Goal: Transaction & Acquisition: Subscribe to service/newsletter

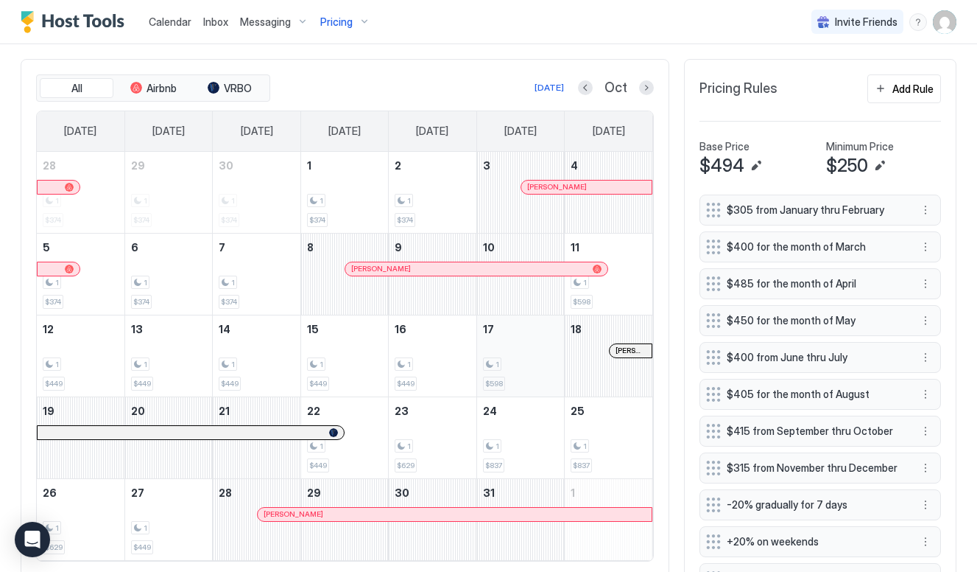
scroll to position [373, 0]
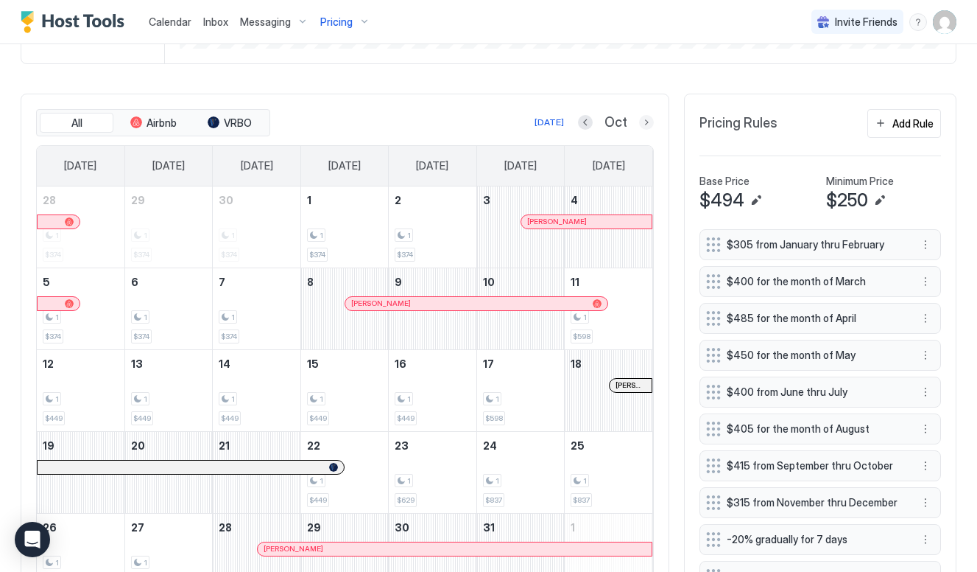
click at [650, 117] on button "Next month" at bounding box center [646, 122] width 15 height 15
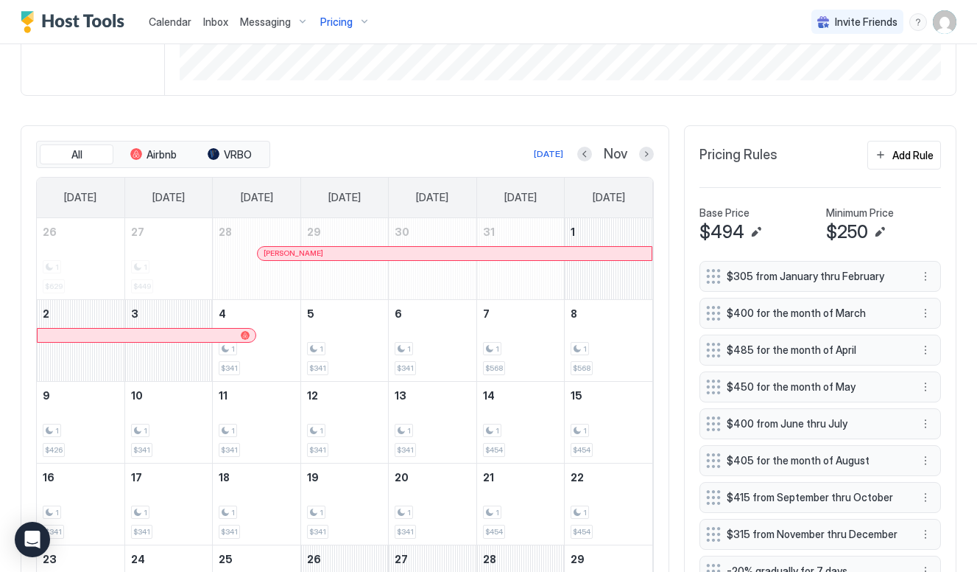
scroll to position [342, 0]
click at [582, 151] on button "Previous month" at bounding box center [584, 153] width 15 height 15
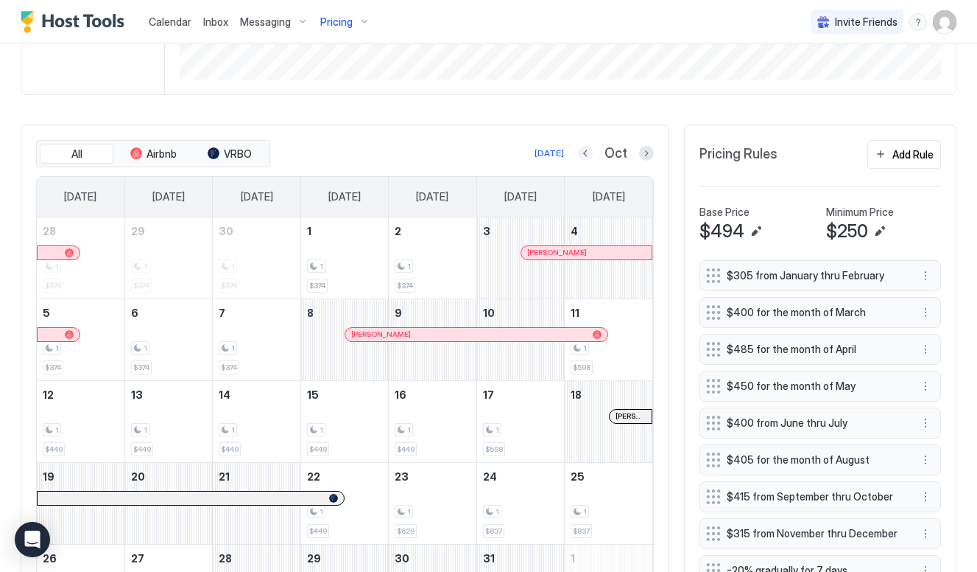
click at [582, 151] on button "Previous month" at bounding box center [585, 153] width 15 height 15
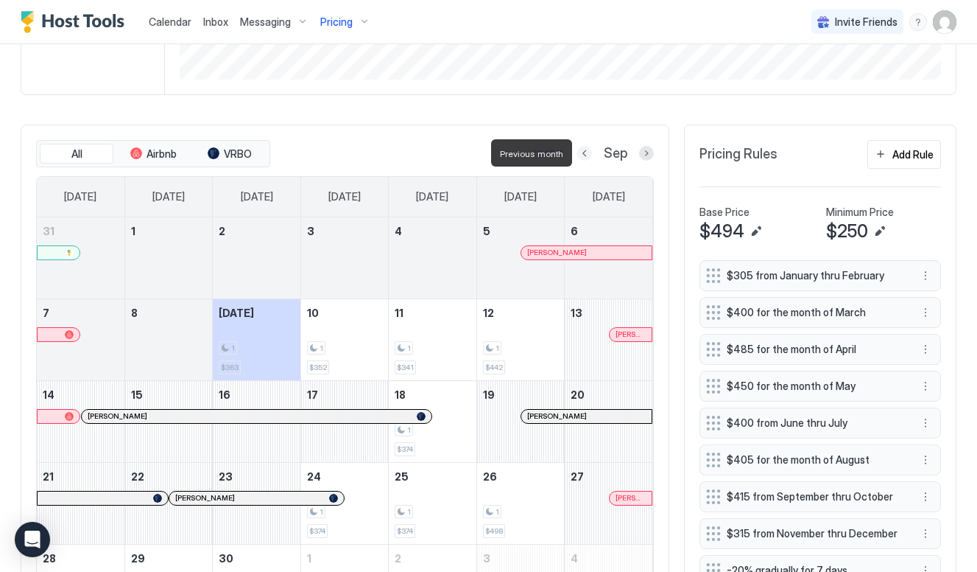
click at [582, 151] on button "Previous month" at bounding box center [584, 153] width 15 height 15
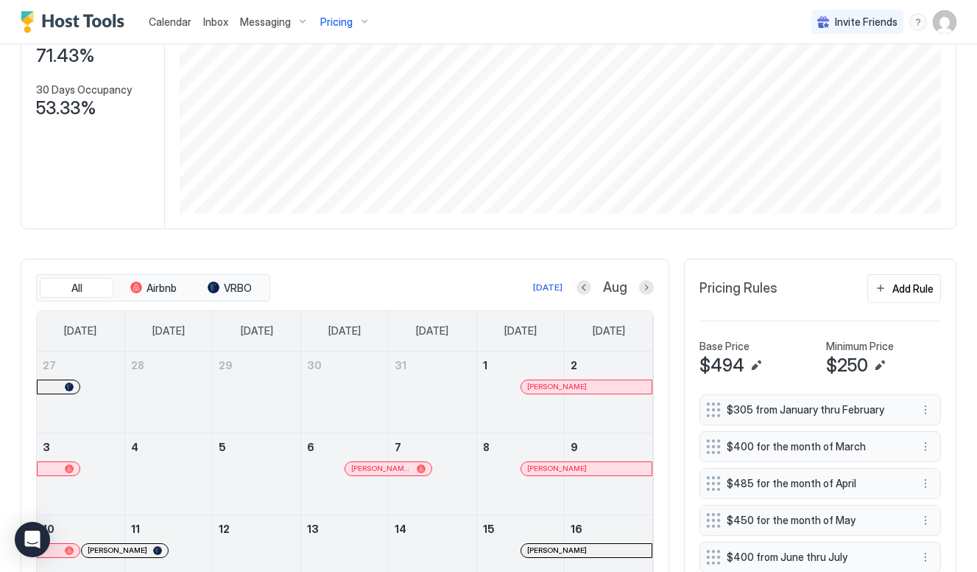
scroll to position [204, 0]
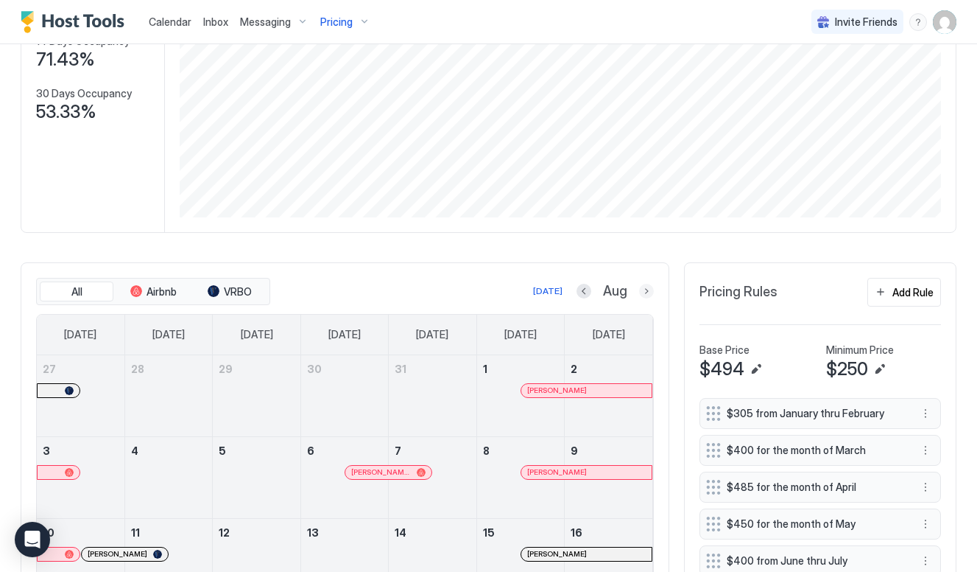
click at [647, 293] on button "Next month" at bounding box center [646, 291] width 15 height 15
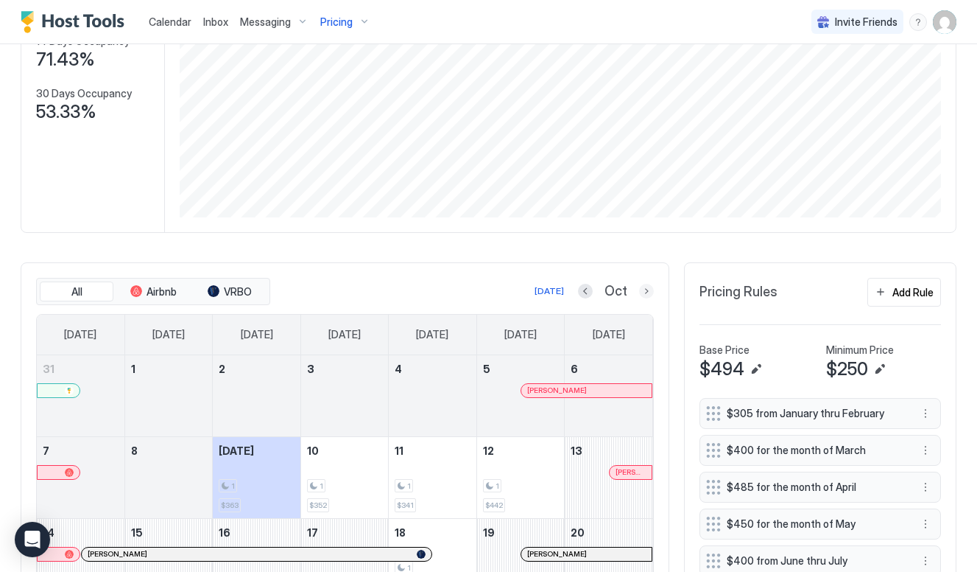
click at [647, 293] on button "Next month" at bounding box center [646, 291] width 15 height 15
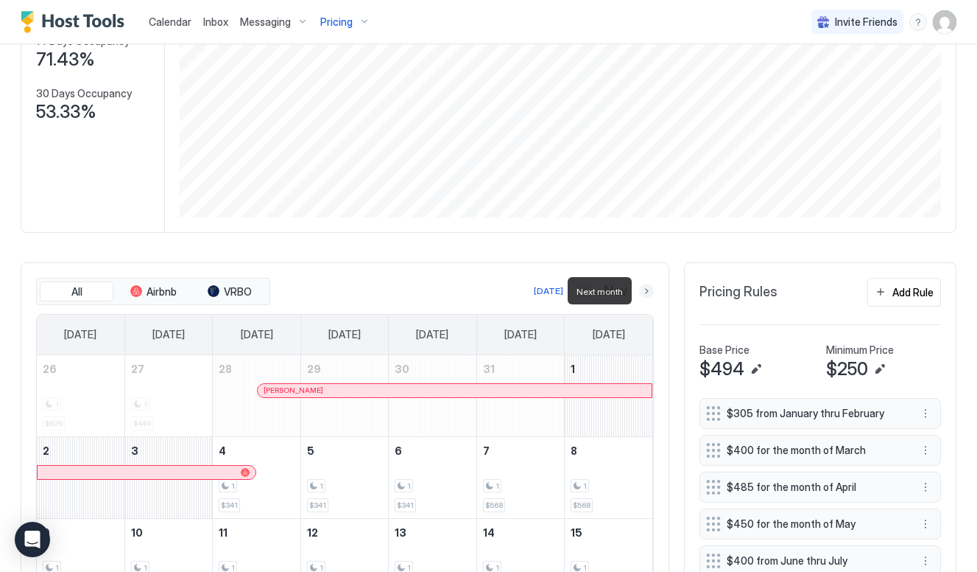
click at [647, 293] on button "Next month" at bounding box center [646, 291] width 15 height 15
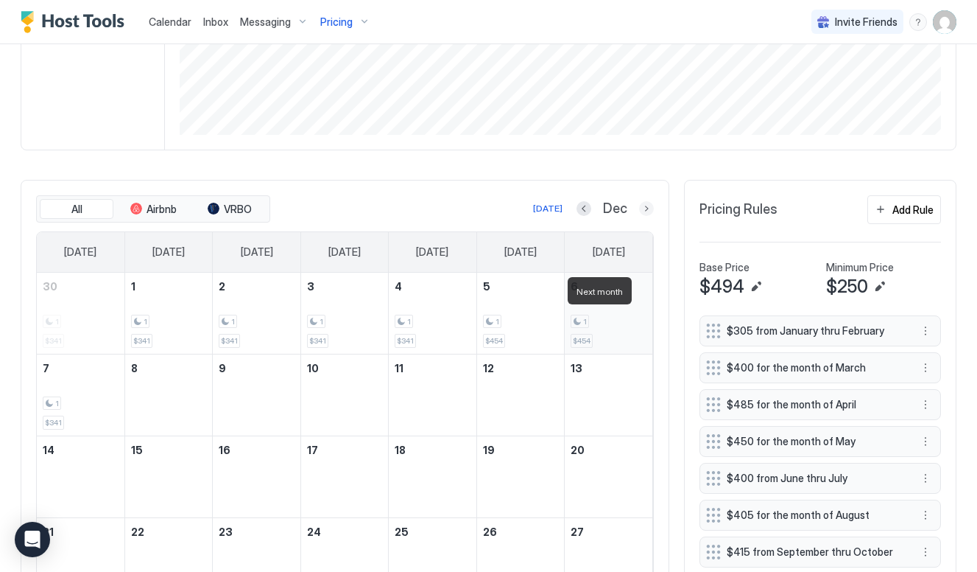
scroll to position [292, 0]
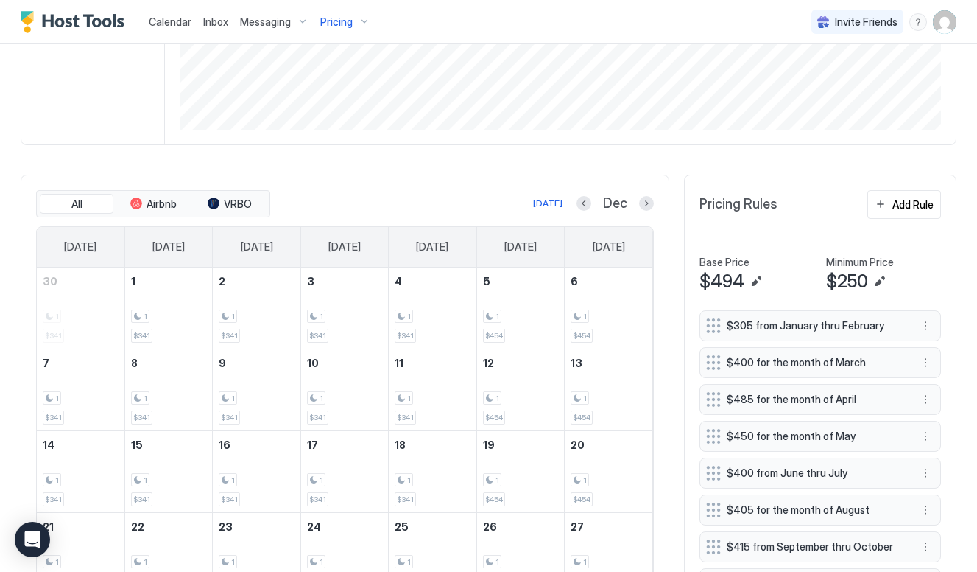
click at [582, 211] on div "[DATE] Dec" at bounding box center [463, 203] width 381 height 18
click at [588, 206] on button "Previous month" at bounding box center [584, 203] width 15 height 15
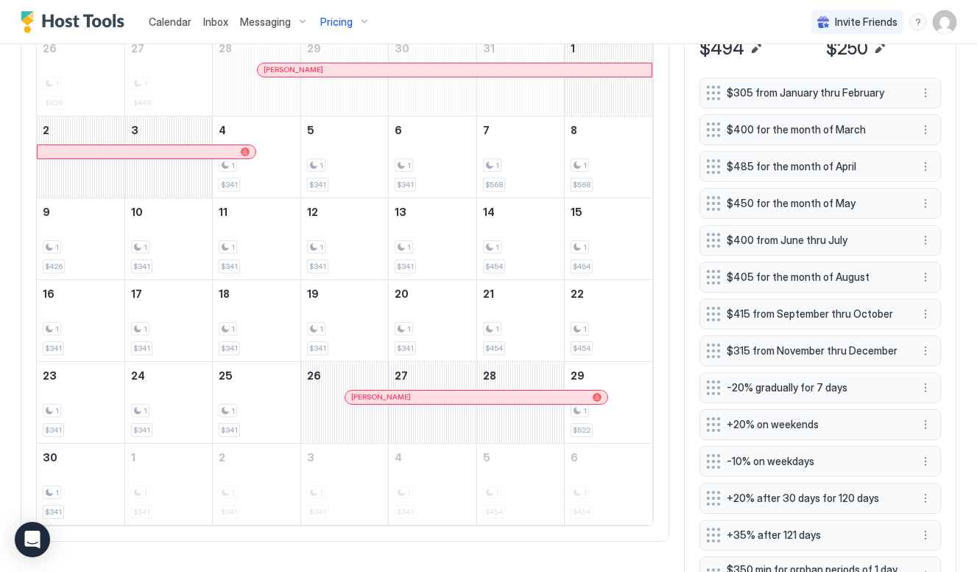
scroll to position [526, 0]
click at [546, 401] on link "[PERSON_NAME]" at bounding box center [477, 395] width 264 height 15
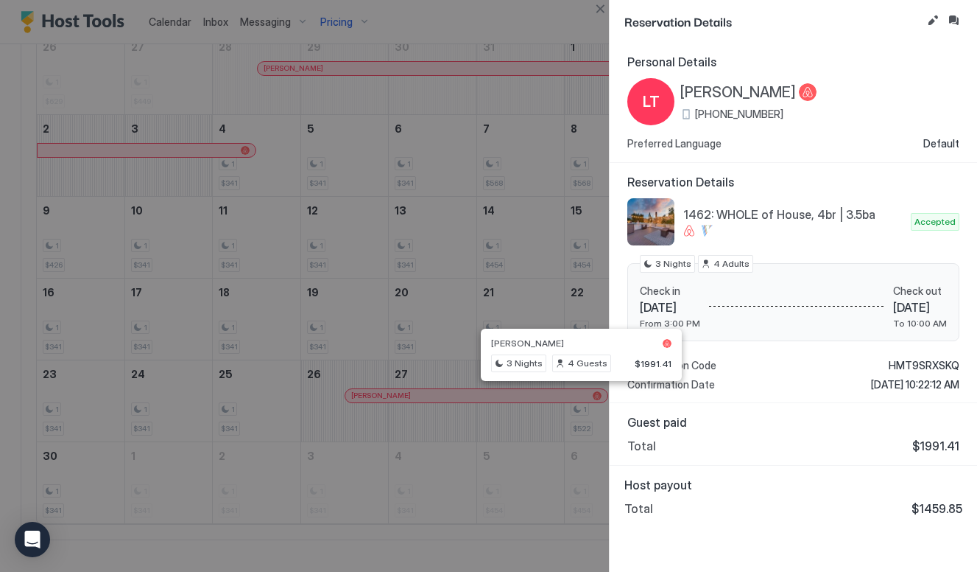
click at [438, 267] on div at bounding box center [488, 286] width 977 height 572
click at [605, 10] on button "Close" at bounding box center [600, 9] width 18 height 18
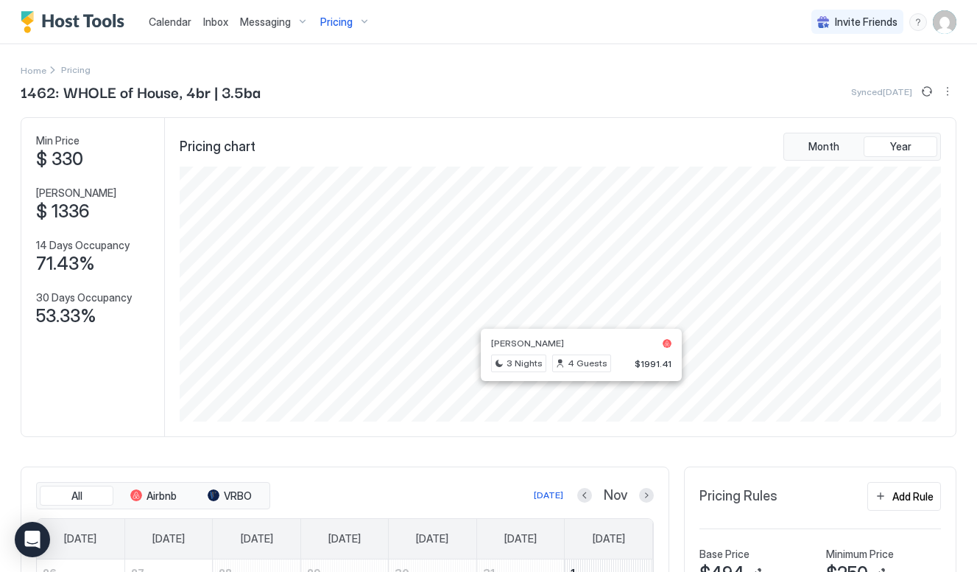
scroll to position [0, 0]
click at [339, 18] on span "Pricing" at bounding box center [336, 21] width 32 height 13
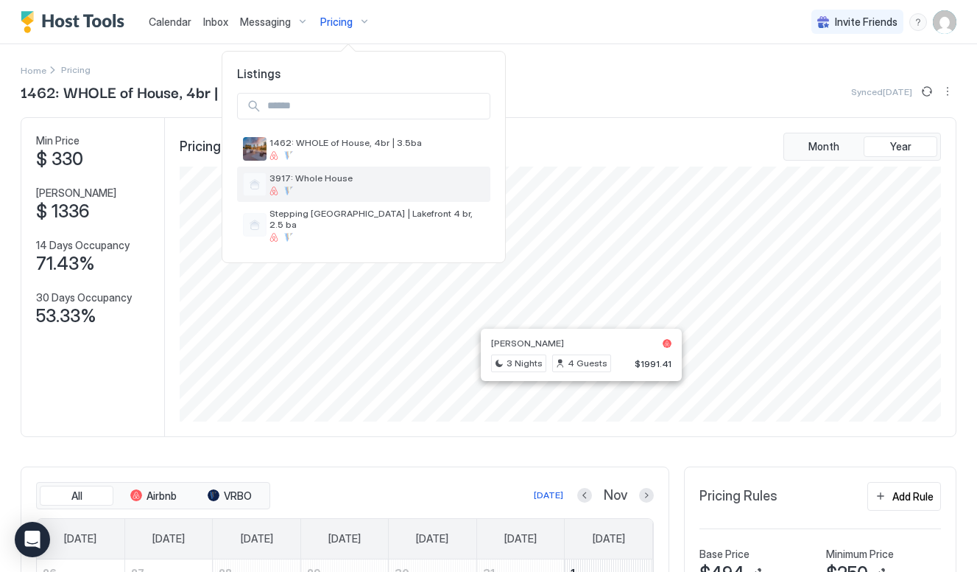
click at [317, 176] on span "3917: Whole House" at bounding box center [377, 177] width 215 height 11
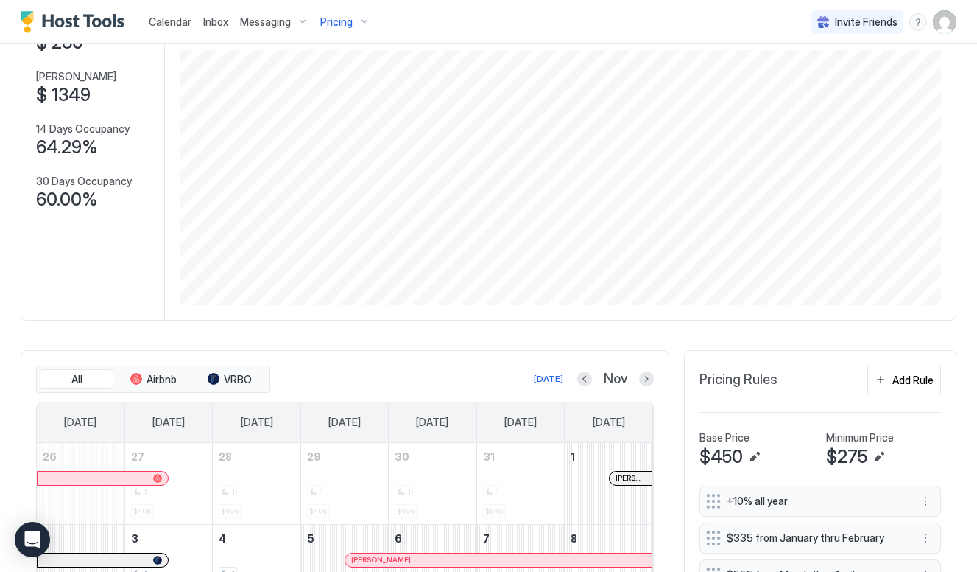
scroll to position [124, 0]
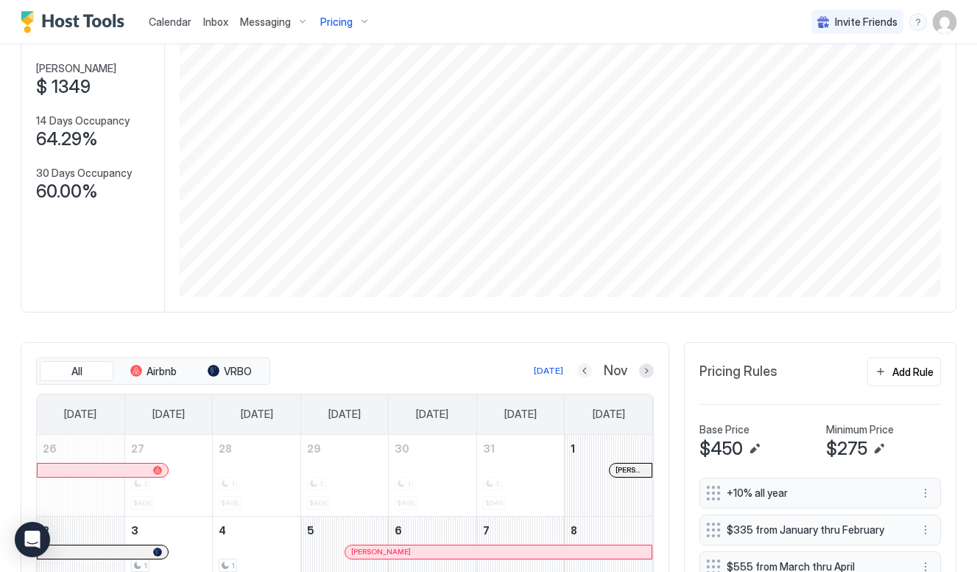
click at [588, 365] on button "Previous month" at bounding box center [584, 370] width 15 height 15
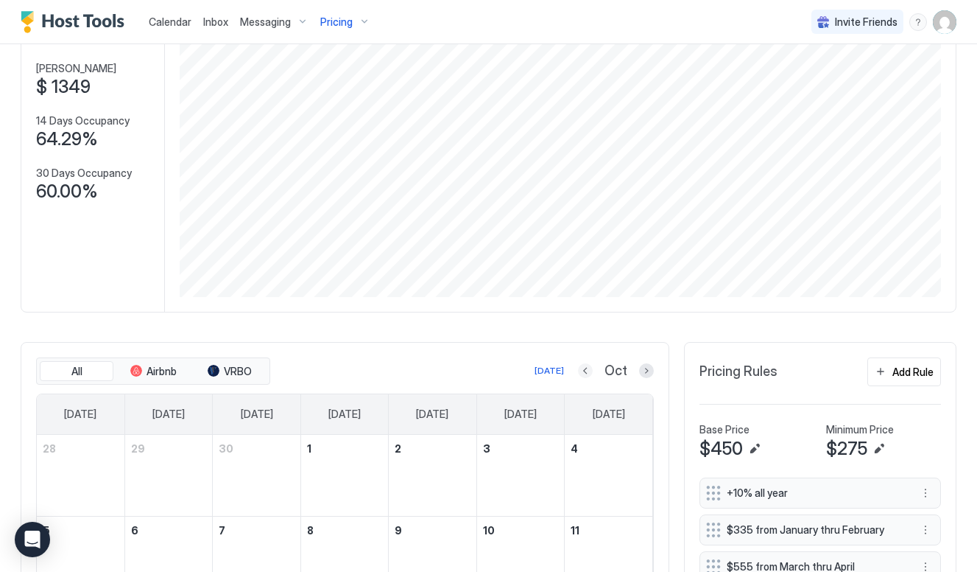
click at [588, 365] on button "Previous month" at bounding box center [585, 370] width 15 height 15
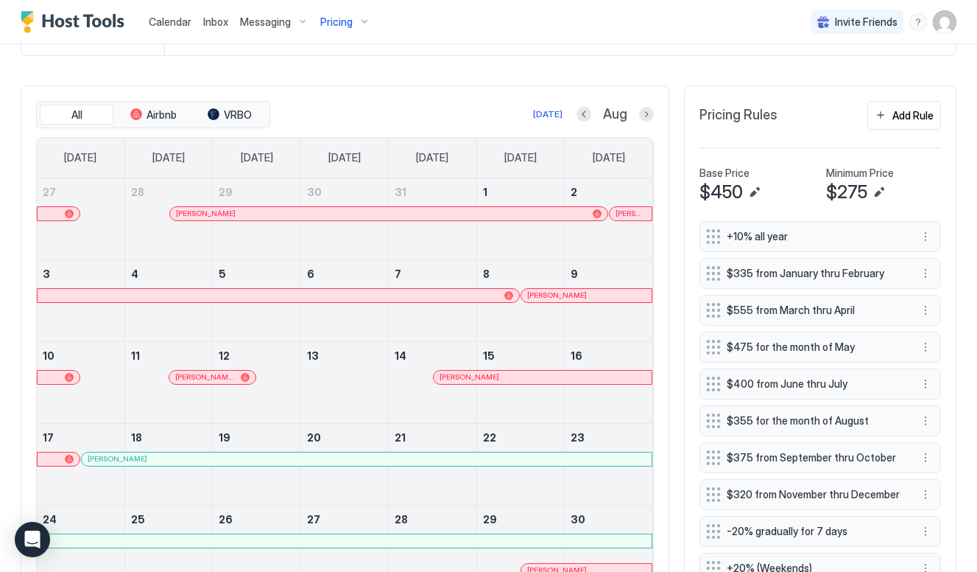
scroll to position [376, 0]
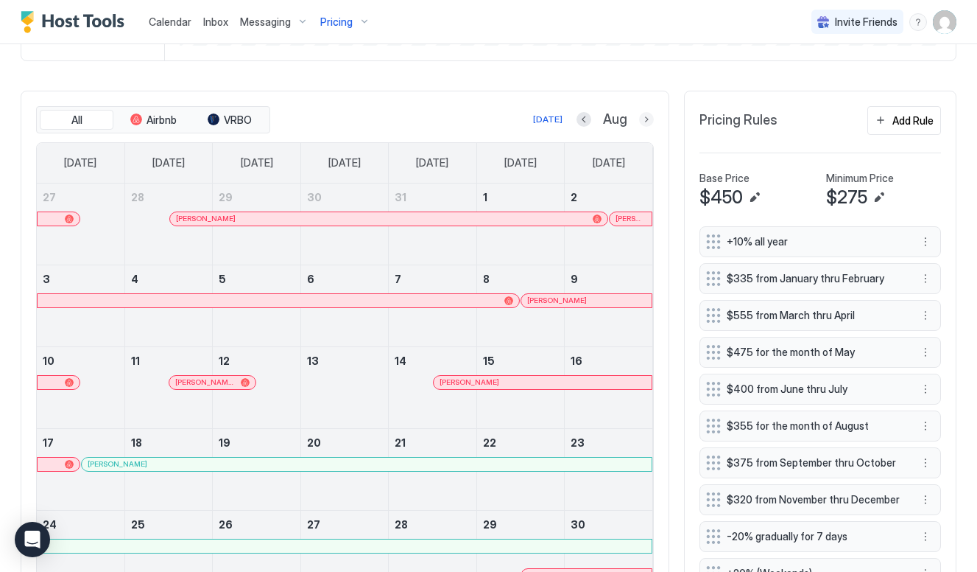
click at [653, 125] on div at bounding box center [646, 119] width 15 height 15
click at [646, 116] on button "Next month" at bounding box center [646, 119] width 15 height 15
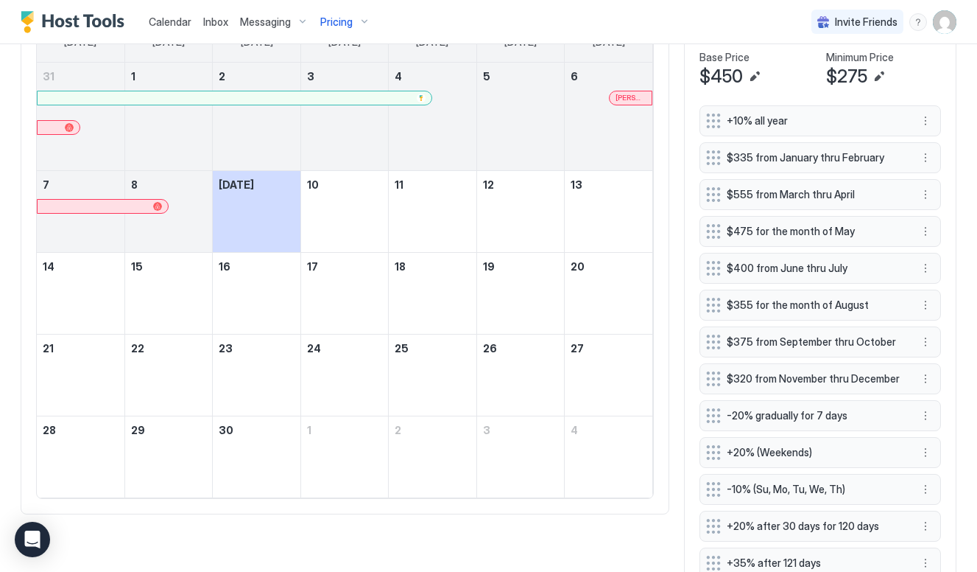
scroll to position [496, 0]
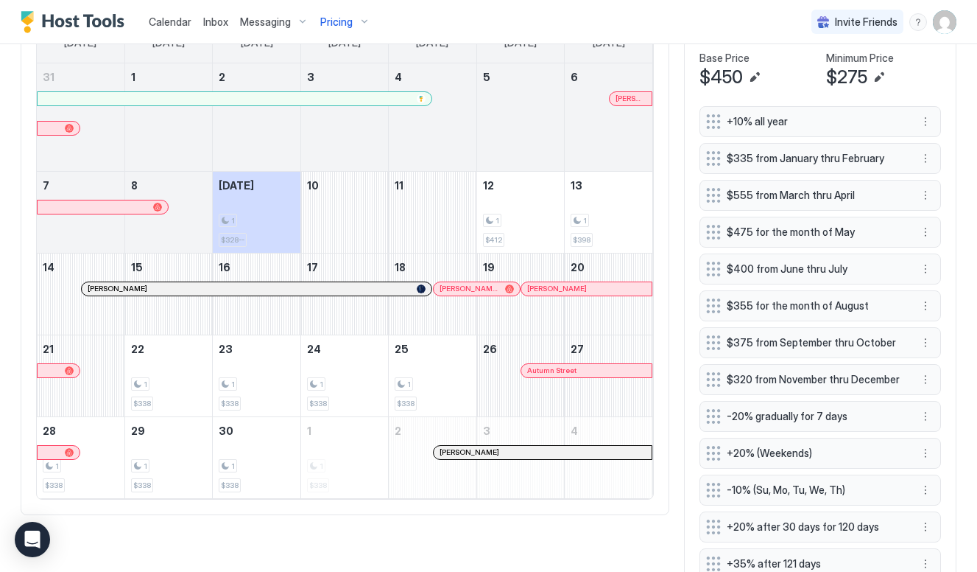
click at [387, 290] on div at bounding box center [387, 289] width 12 height 12
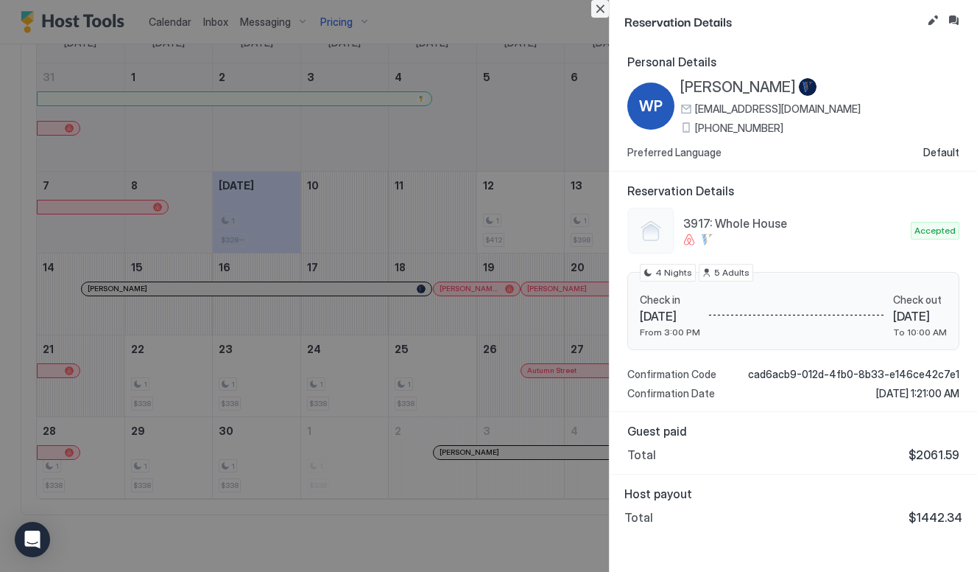
click at [598, 15] on button "Close" at bounding box center [600, 9] width 18 height 18
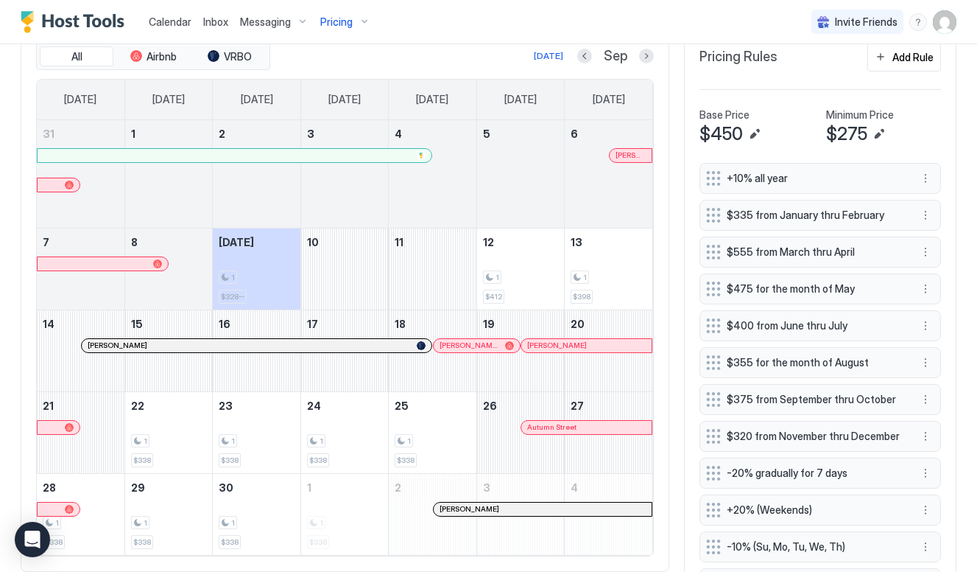
scroll to position [437, 0]
click at [645, 58] on button "Next month" at bounding box center [646, 57] width 15 height 15
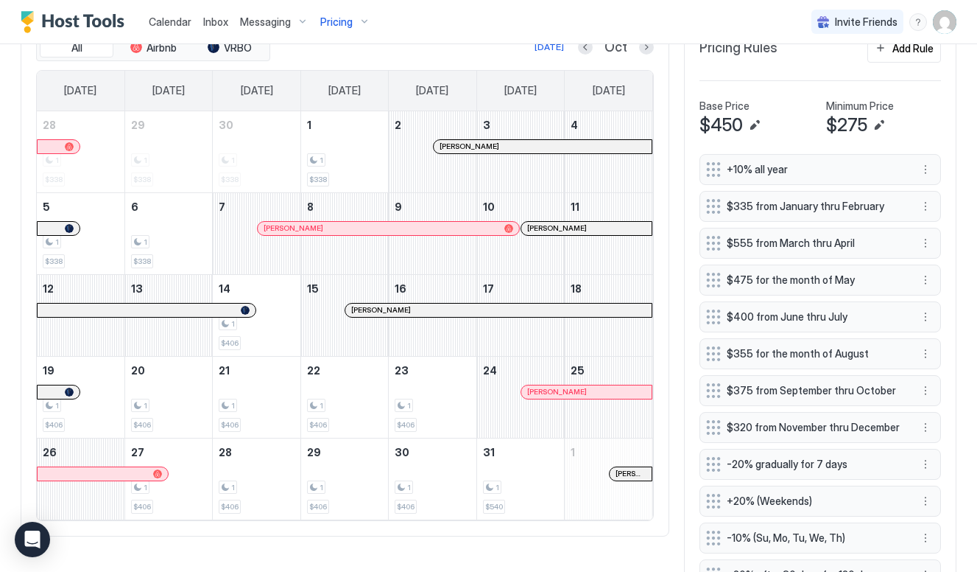
scroll to position [425, 0]
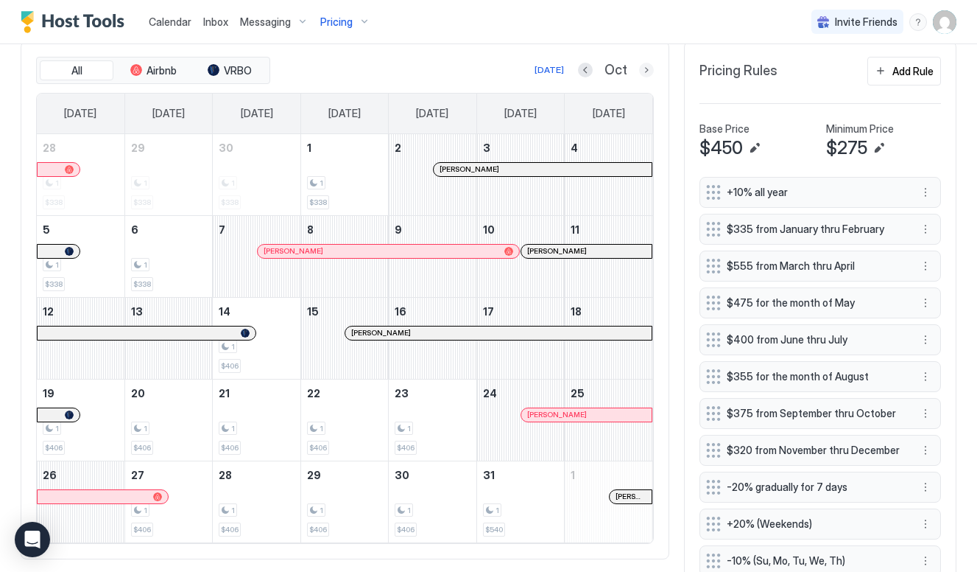
click at [647, 71] on button "Next month" at bounding box center [646, 70] width 15 height 15
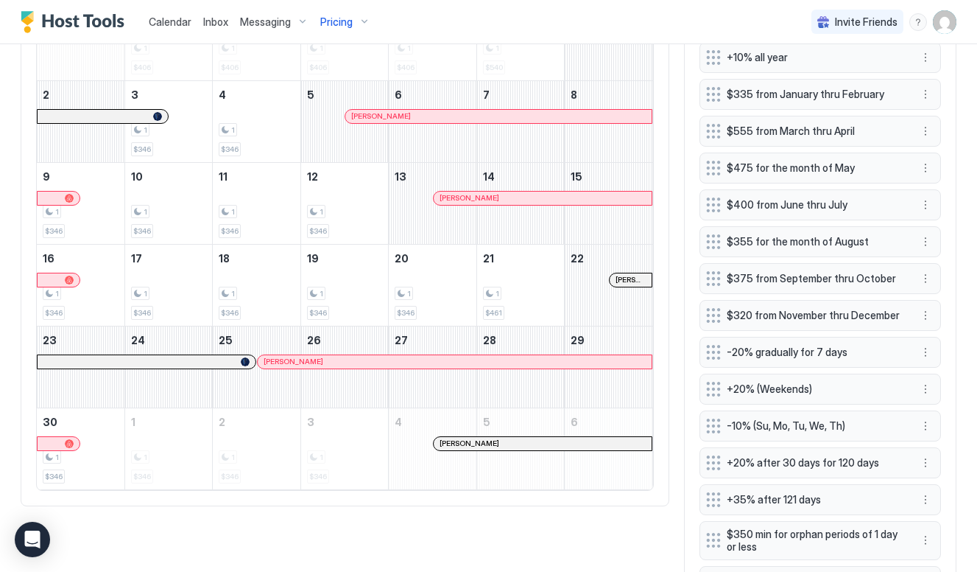
scroll to position [585, 0]
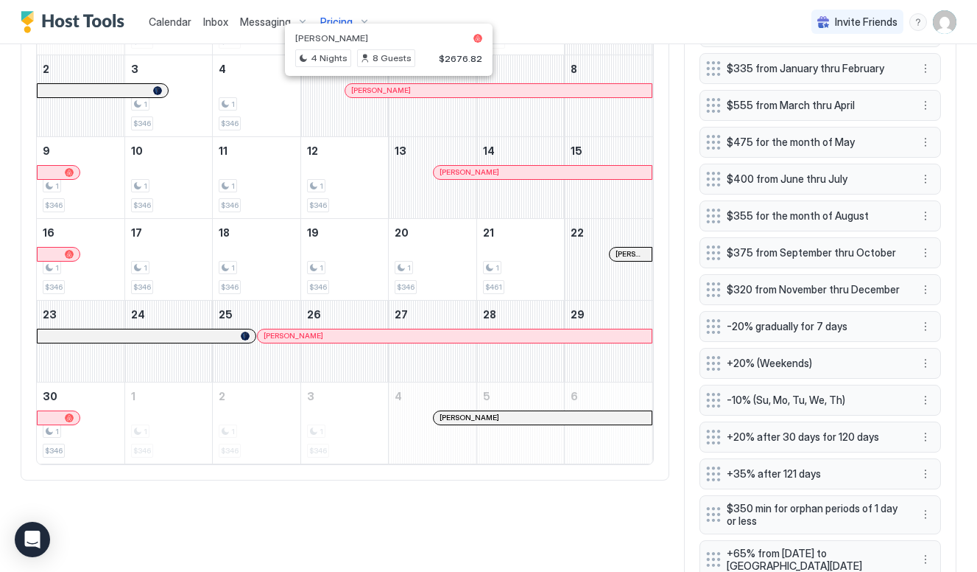
click at [382, 86] on div at bounding box center [382, 91] width 12 height 12
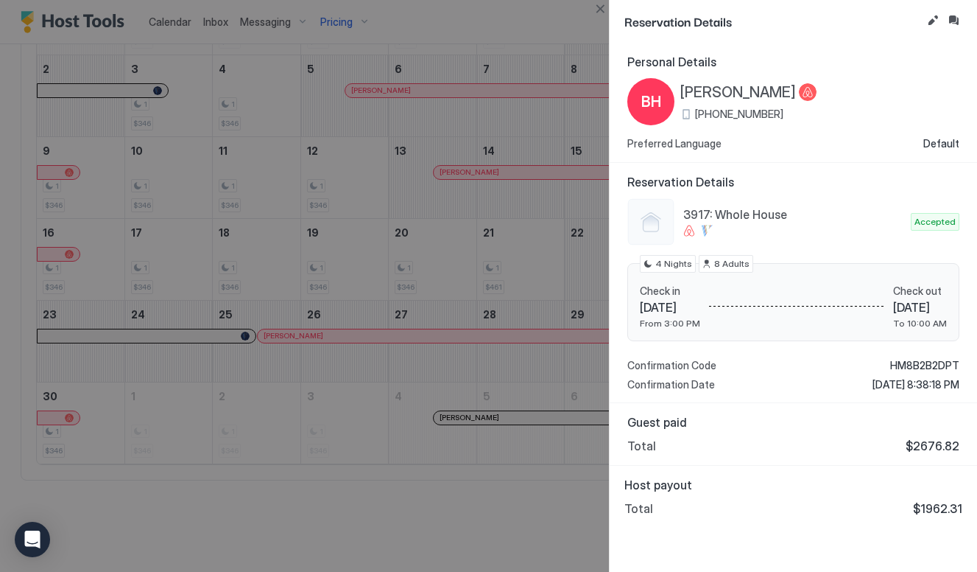
click at [426, 135] on div at bounding box center [488, 286] width 977 height 572
click at [403, 92] on div at bounding box center [488, 286] width 977 height 572
click at [602, 13] on button "Close" at bounding box center [600, 9] width 18 height 18
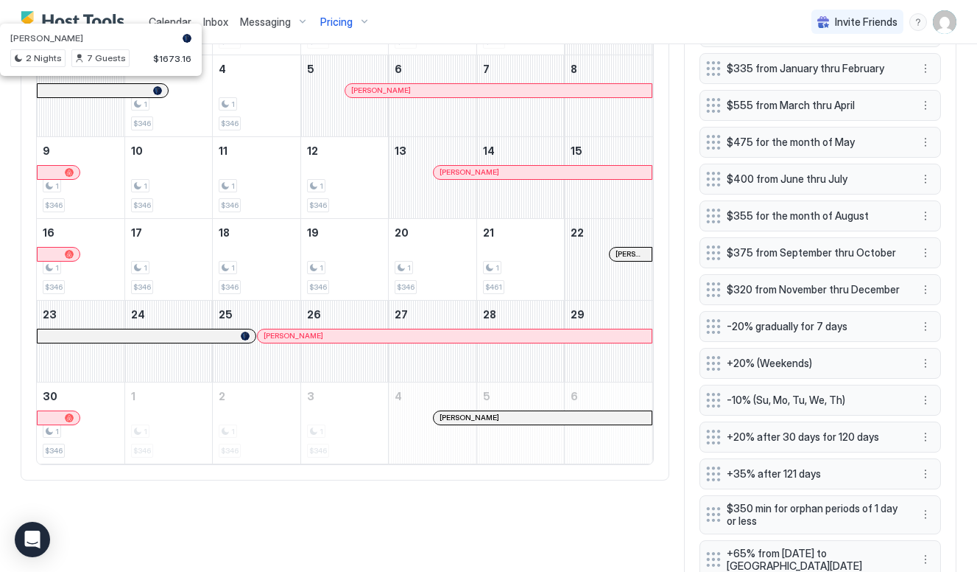
click at [63, 88] on div at bounding box center [63, 91] width 12 height 12
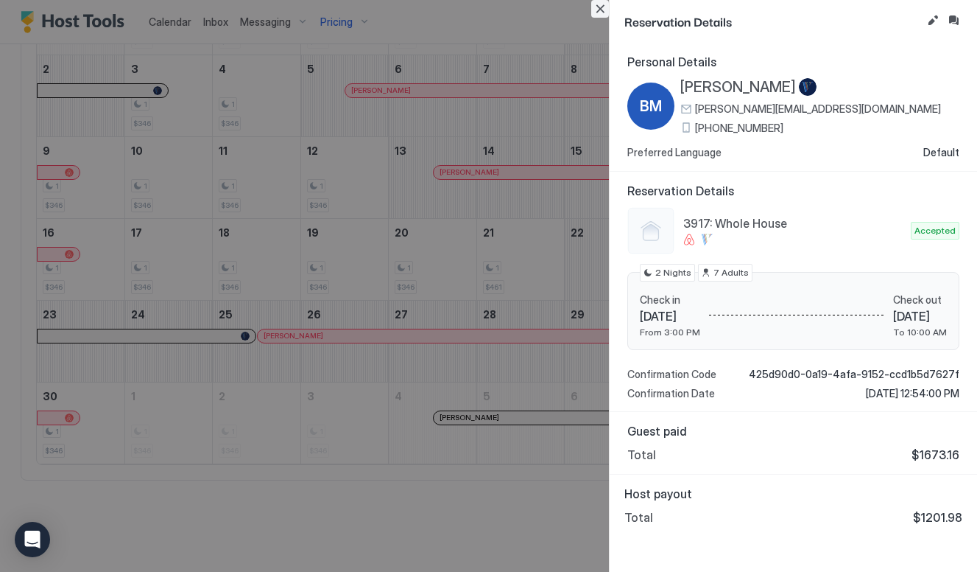
click at [599, 9] on button "Close" at bounding box center [600, 9] width 18 height 18
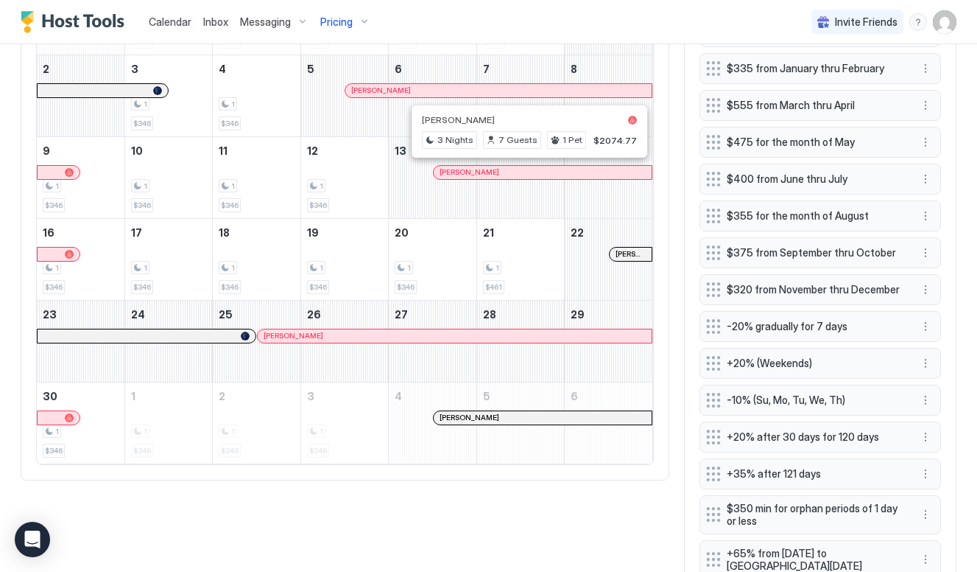
click at [530, 173] on div at bounding box center [530, 172] width 12 height 12
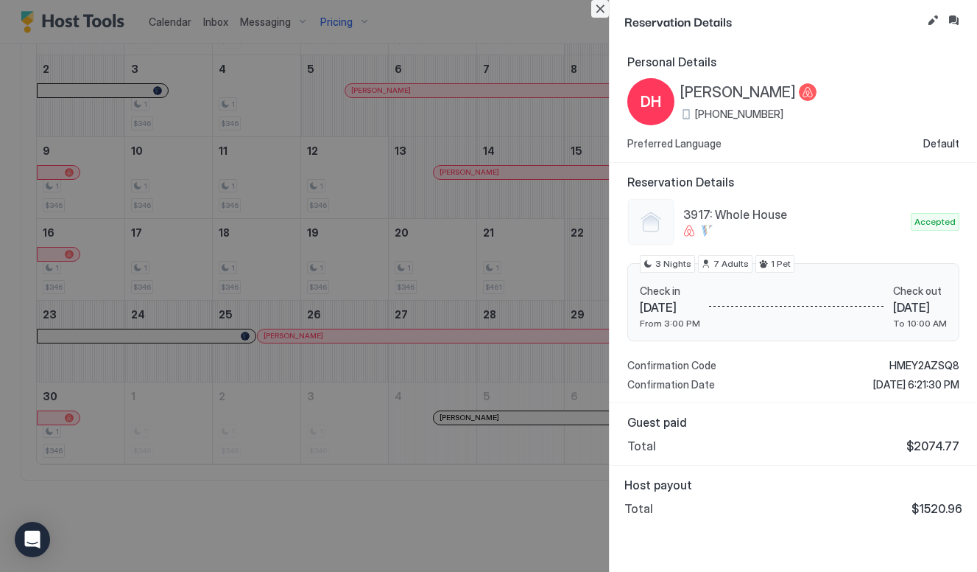
click at [596, 11] on button "Close" at bounding box center [600, 9] width 18 height 18
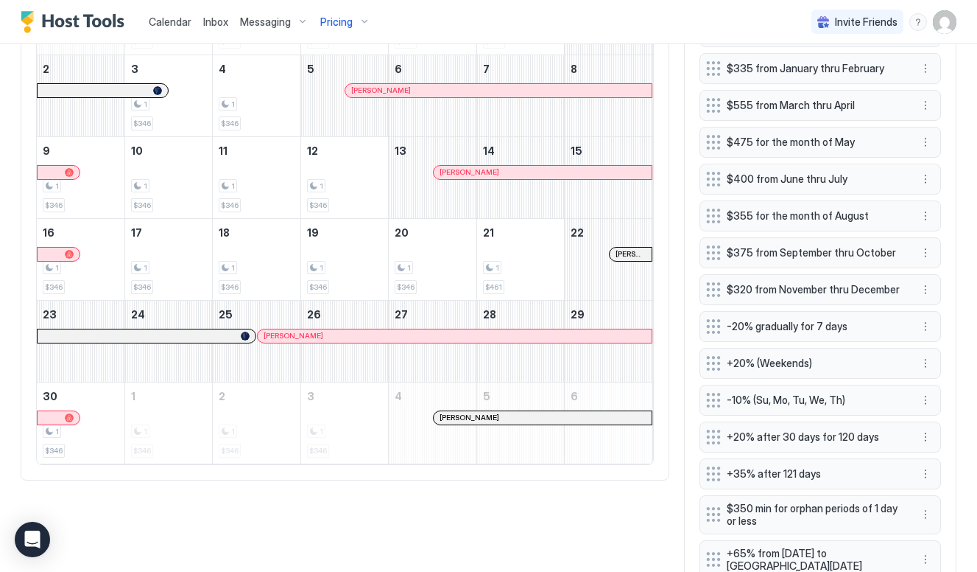
click at [527, 175] on div "[PERSON_NAME]" at bounding box center [543, 172] width 218 height 13
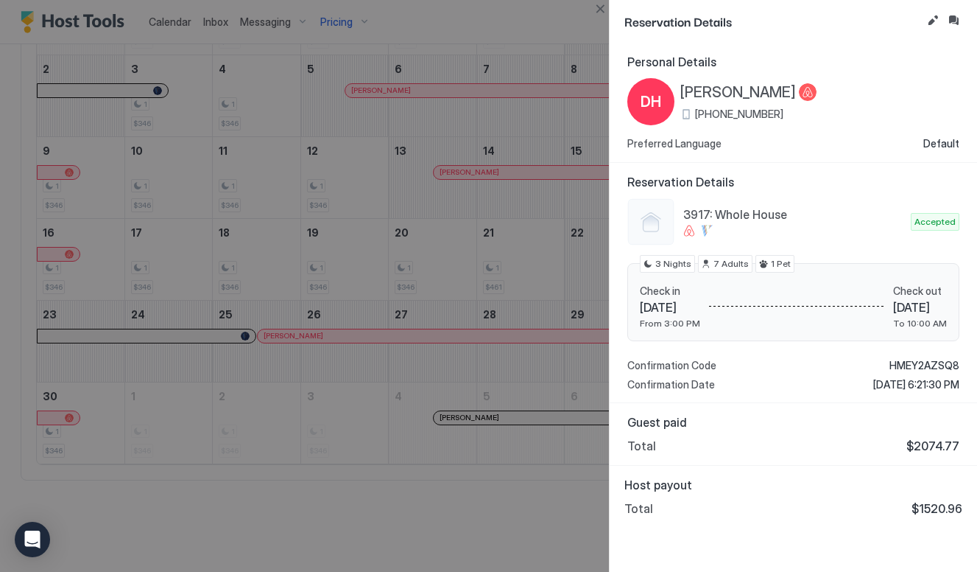
click at [515, 415] on div at bounding box center [488, 286] width 977 height 572
click at [605, 12] on button "Close" at bounding box center [600, 9] width 18 height 18
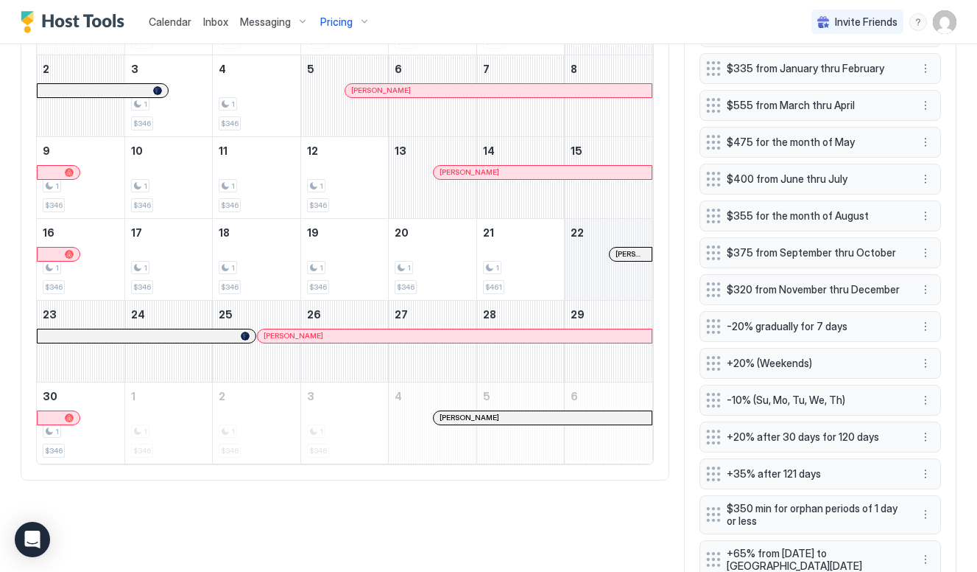
scroll to position [626, 0]
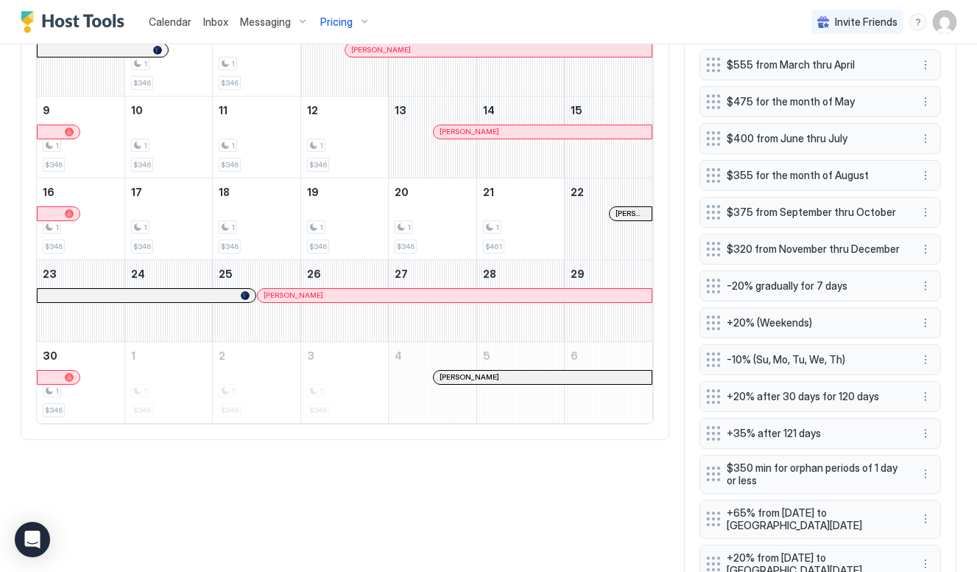
click at [630, 212] on div at bounding box center [630, 214] width 12 height 12
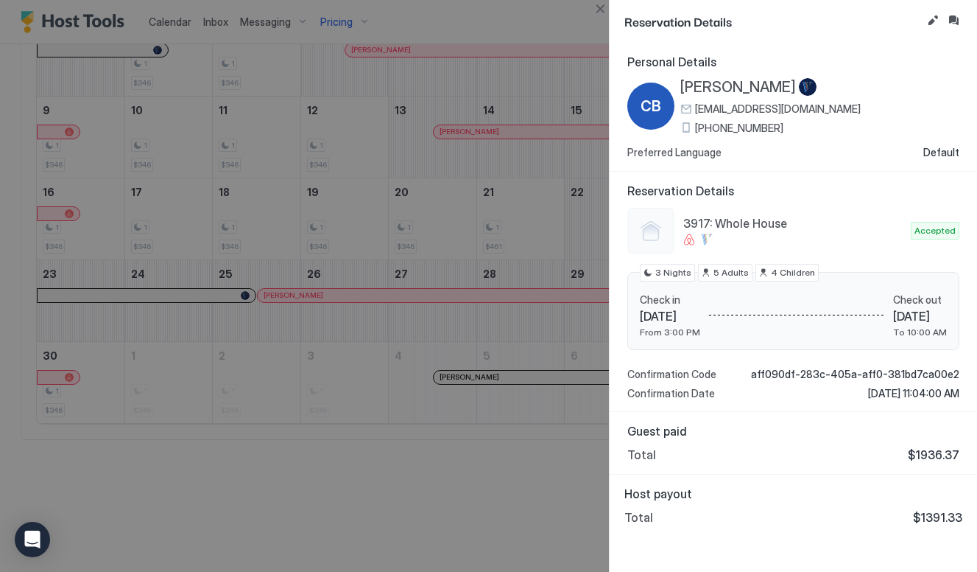
click at [525, 432] on div at bounding box center [488, 286] width 977 height 572
click at [605, 13] on button "Close" at bounding box center [600, 9] width 18 height 18
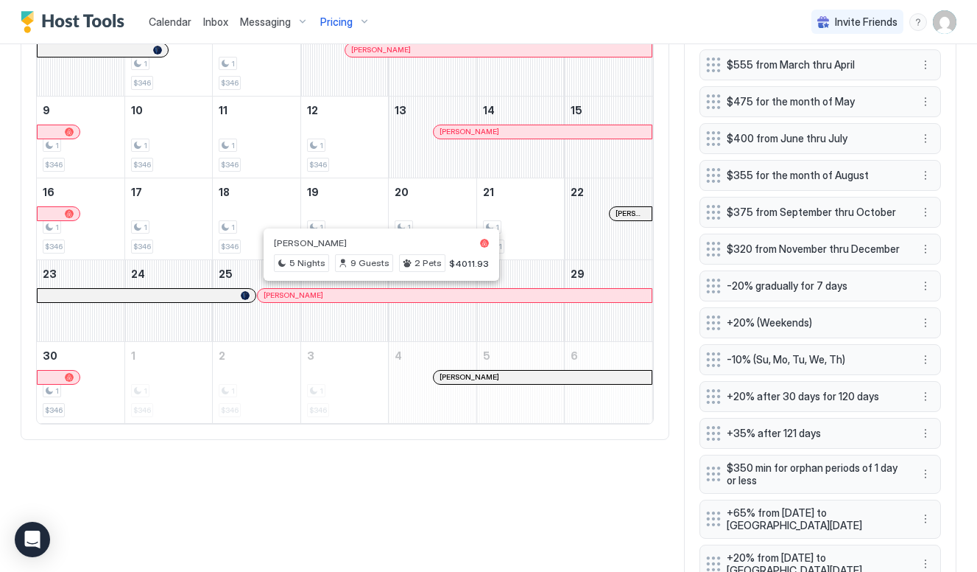
click at [381, 295] on div at bounding box center [382, 295] width 12 height 12
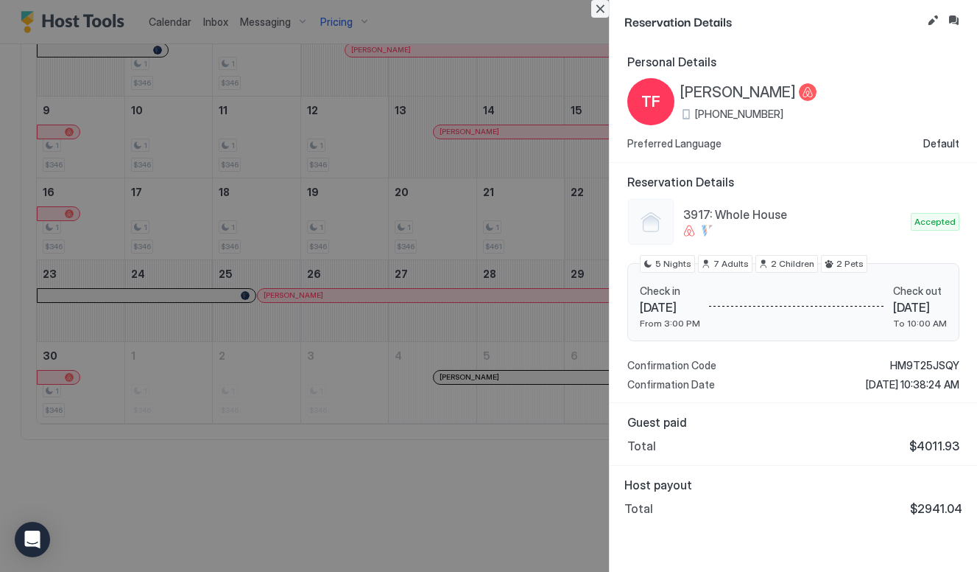
click at [599, 2] on button "Close" at bounding box center [600, 9] width 18 height 18
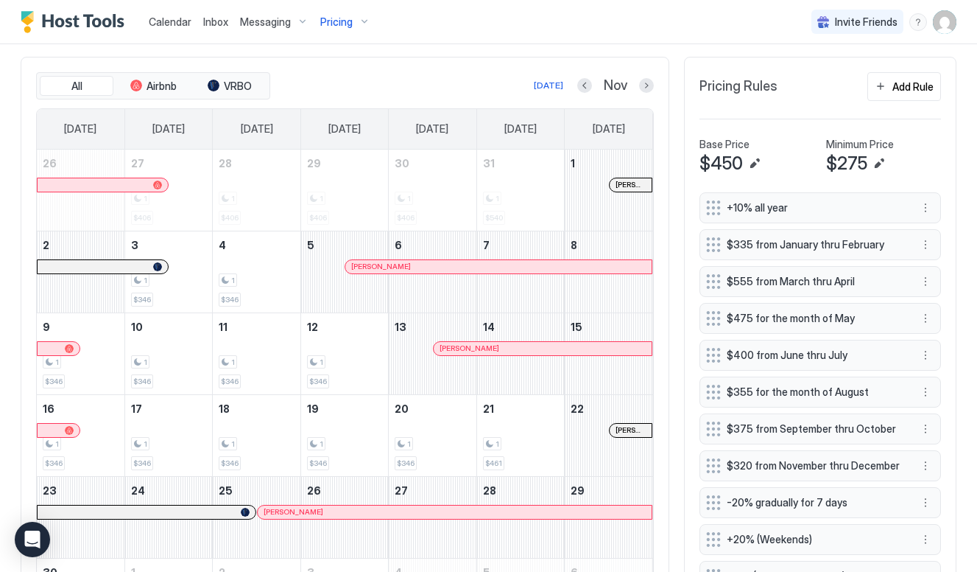
click at [641, 91] on div at bounding box center [646, 85] width 15 height 15
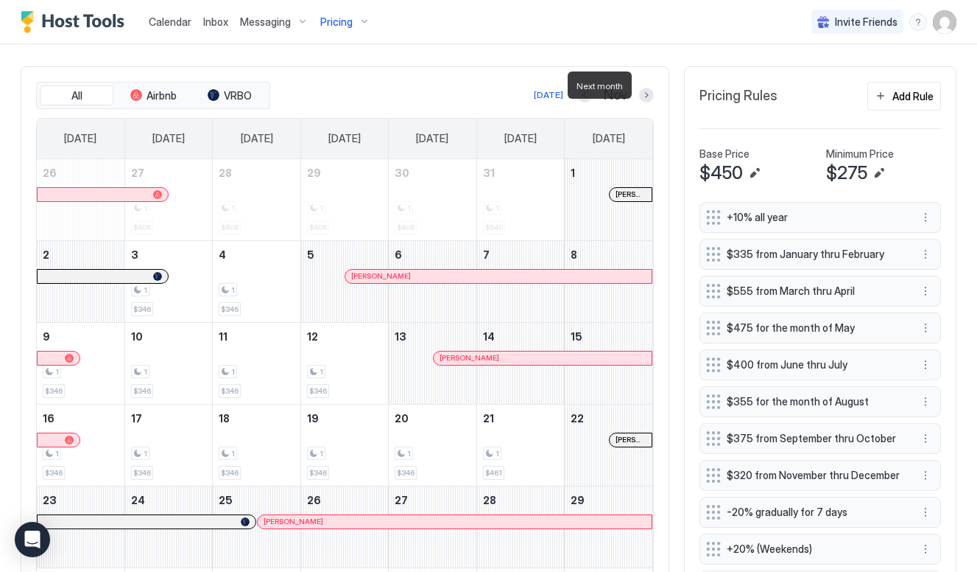
scroll to position [393, 0]
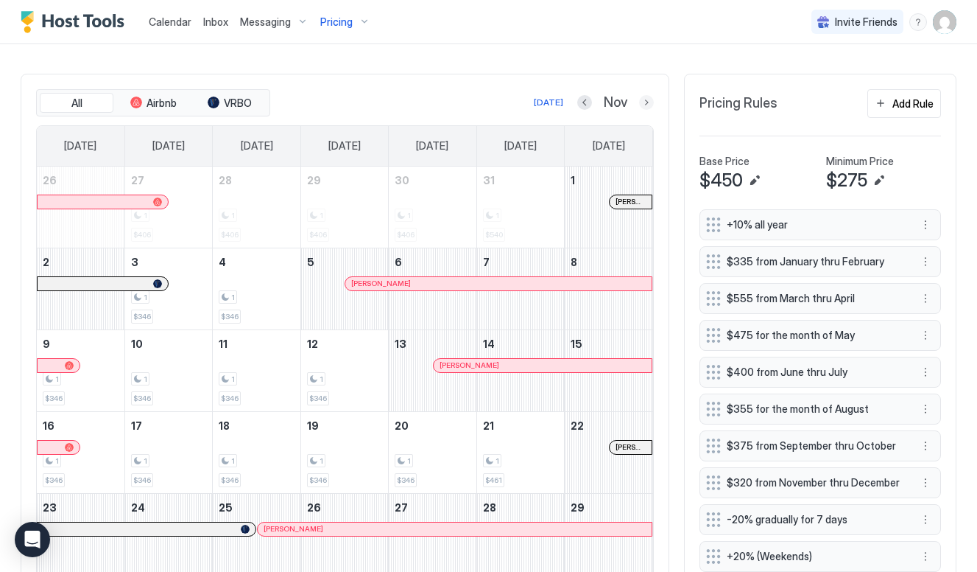
click at [648, 102] on button "Next month" at bounding box center [646, 102] width 15 height 15
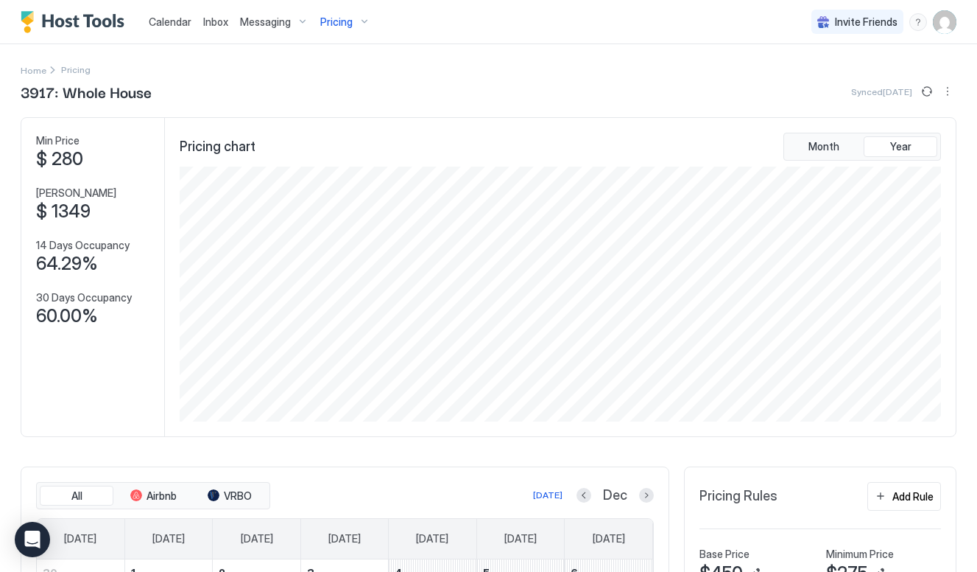
scroll to position [-1, 0]
click at [348, 27] on span "Pricing" at bounding box center [336, 21] width 32 height 13
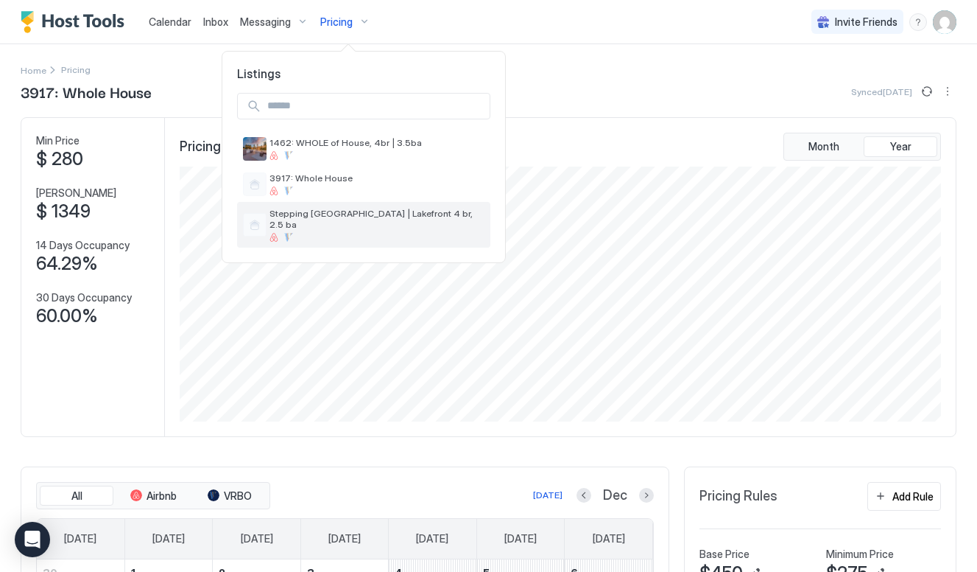
click at [368, 212] on span "Stepping [GEOGRAPHIC_DATA] | Lakefront 4 br, 2.5 ba" at bounding box center [377, 219] width 215 height 22
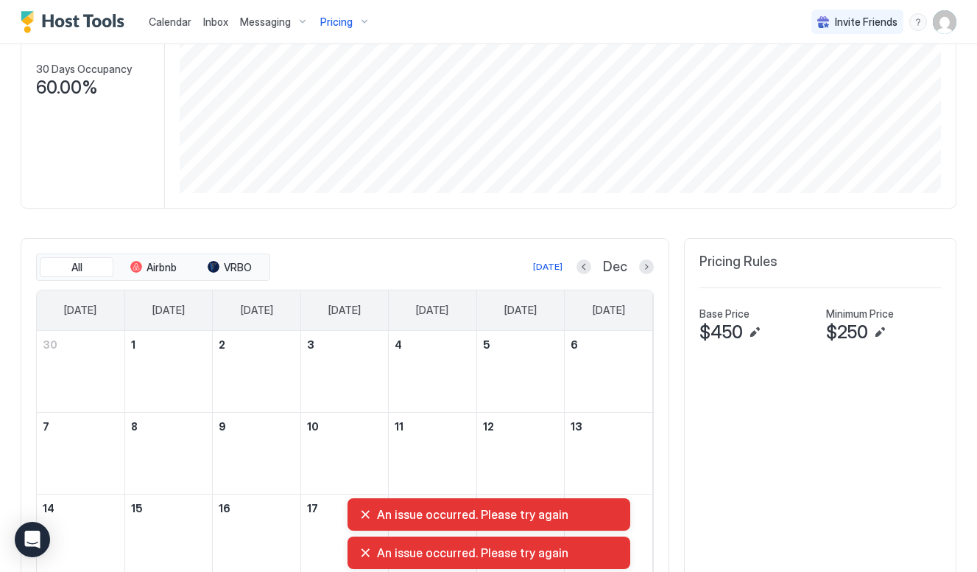
scroll to position [231, 0]
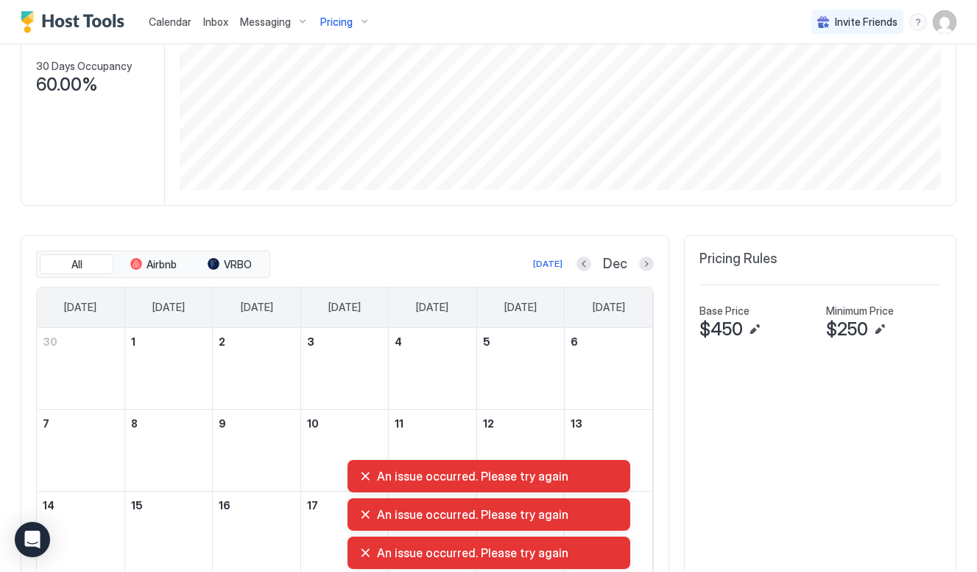
click at [364, 471] on div "An issue occurred. Please try again" at bounding box center [488, 475] width 259 height 15
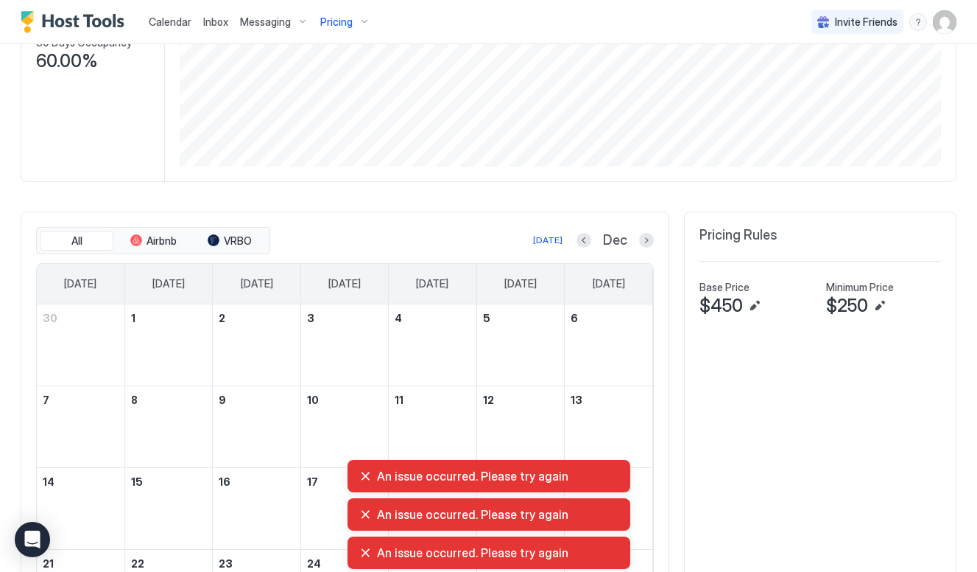
scroll to position [268, 0]
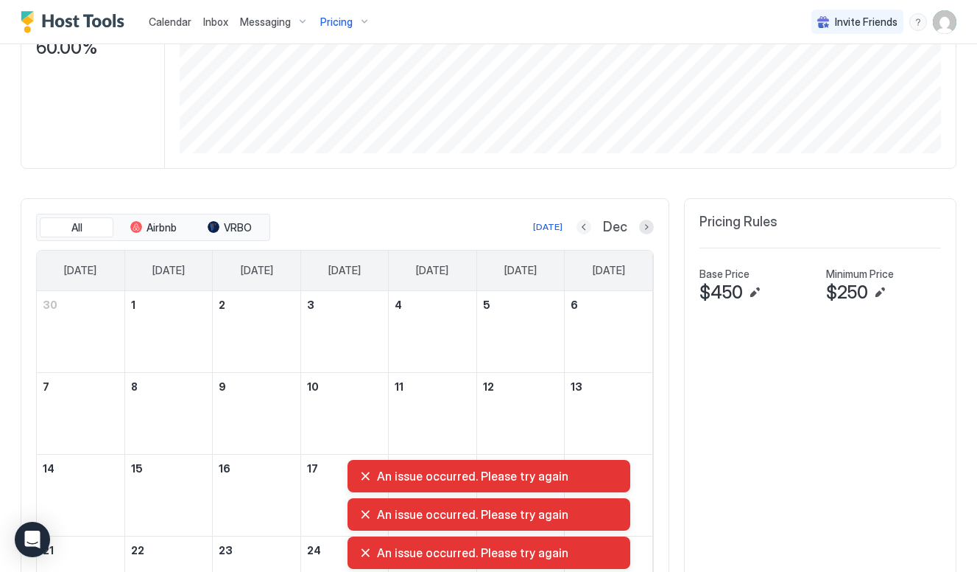
click at [585, 224] on button "Previous month" at bounding box center [584, 226] width 15 height 15
click at [585, 224] on button "Previous month" at bounding box center [585, 226] width 15 height 15
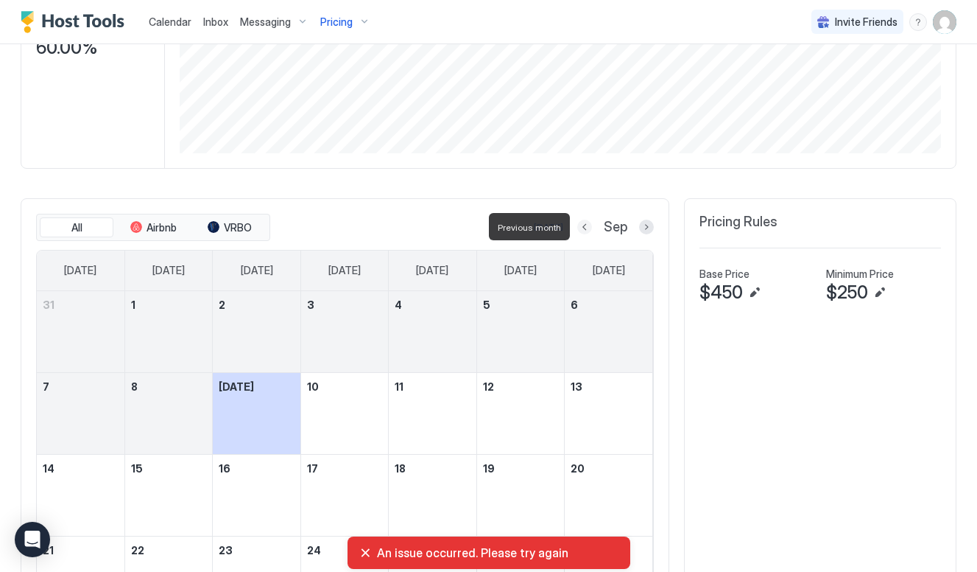
click at [585, 224] on button "Previous month" at bounding box center [584, 226] width 15 height 15
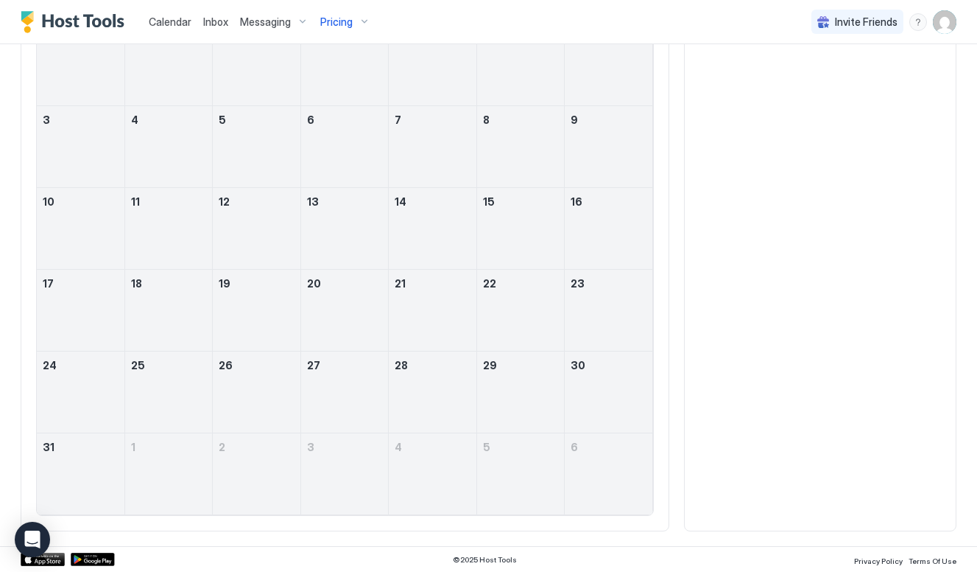
scroll to position [534, 0]
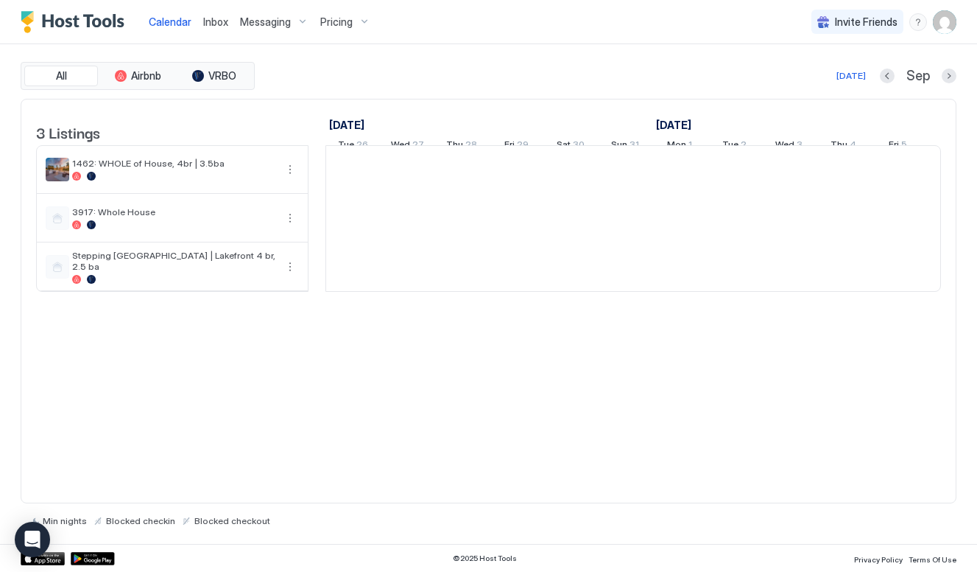
scroll to position [0, 818]
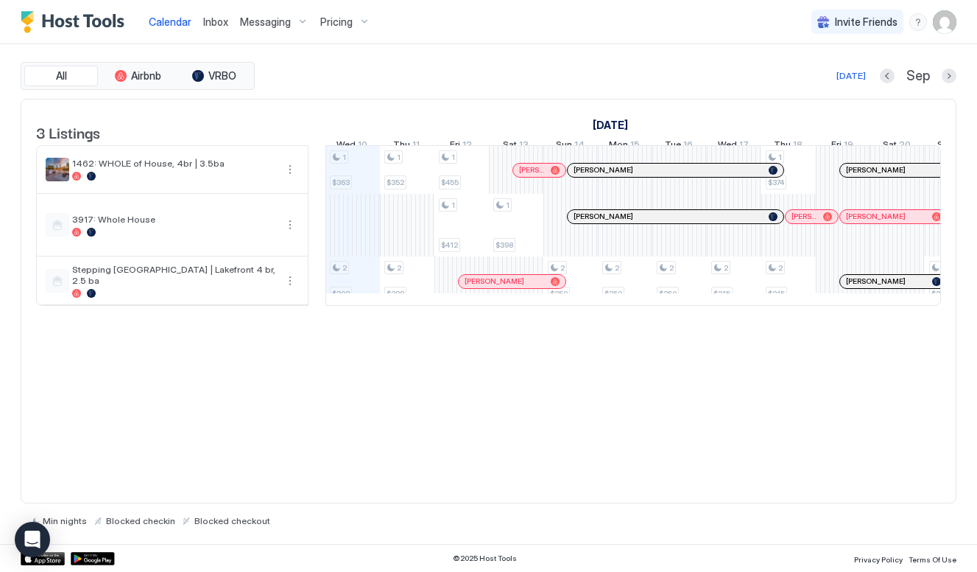
click at [339, 23] on span "Pricing" at bounding box center [336, 21] width 32 height 13
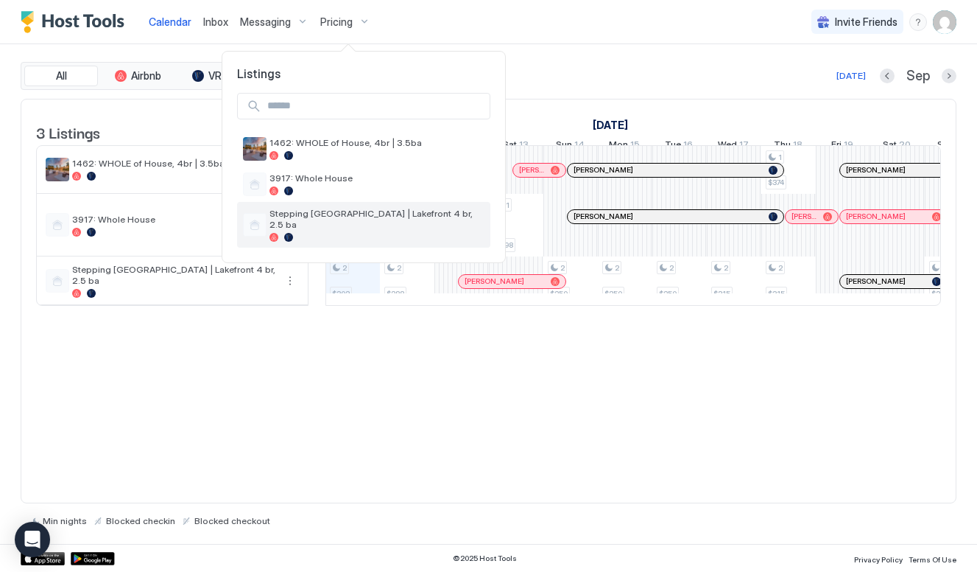
click at [376, 214] on span "Stepping [GEOGRAPHIC_DATA] | Lakefront 4 br, 2.5 ba" at bounding box center [377, 219] width 215 height 22
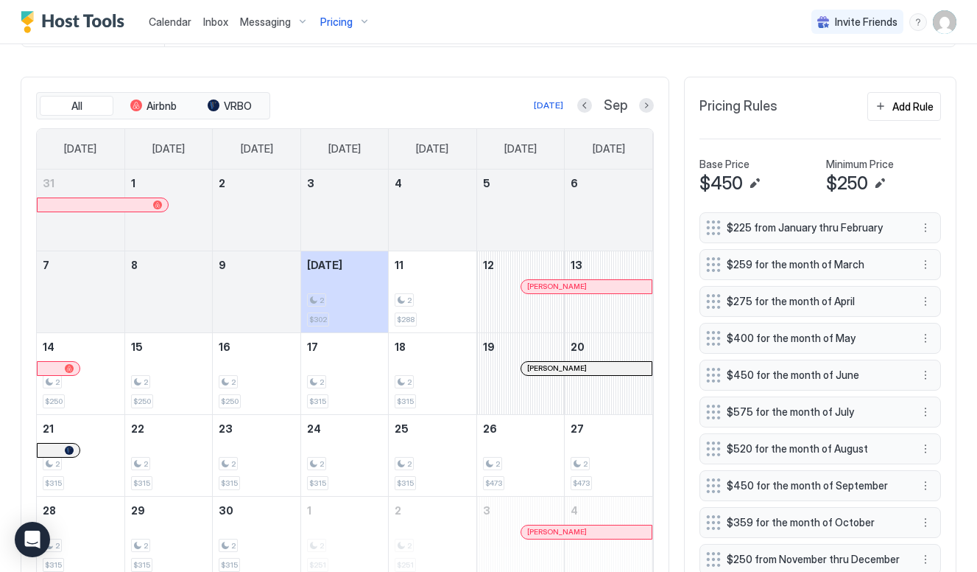
scroll to position [403, 0]
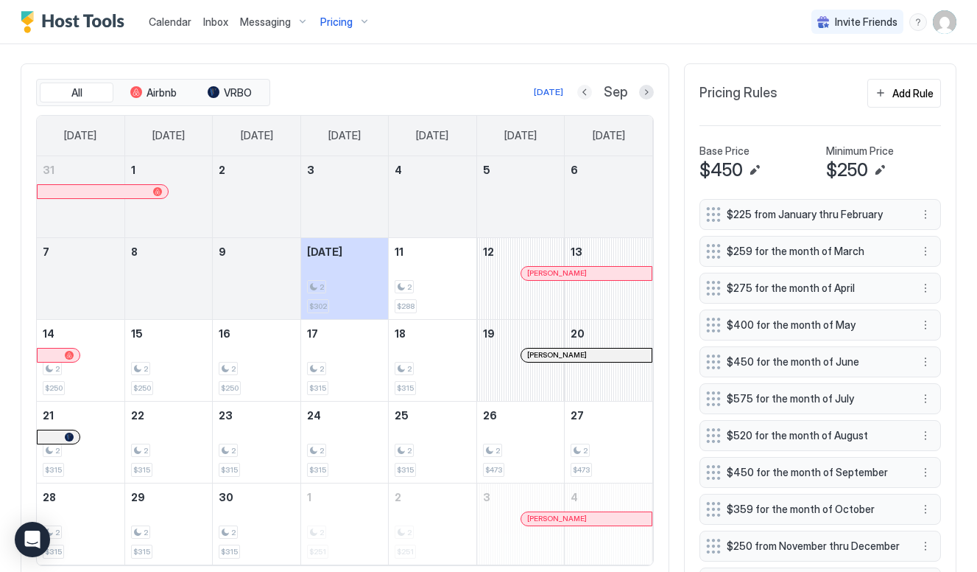
click at [586, 94] on button "Previous month" at bounding box center [584, 92] width 15 height 15
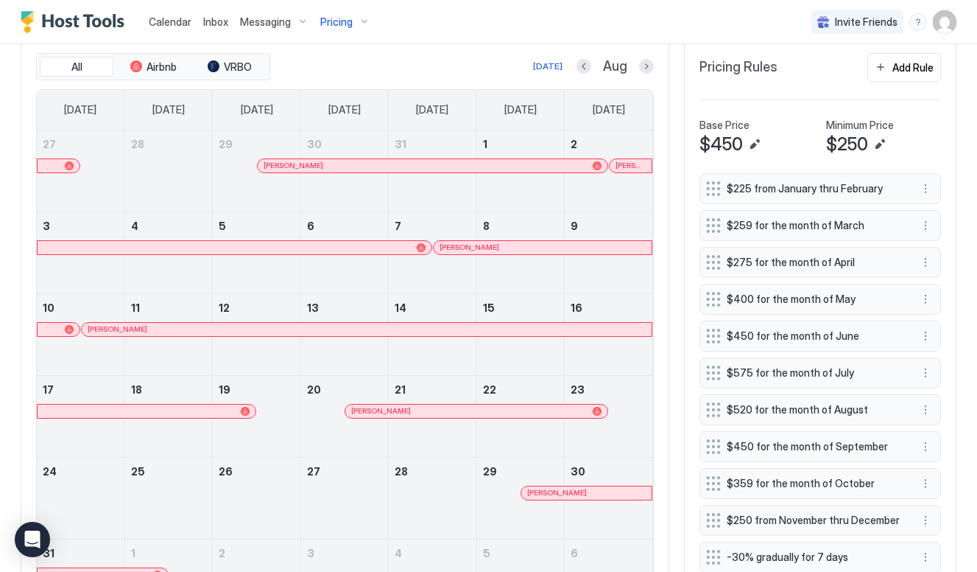
scroll to position [463, 0]
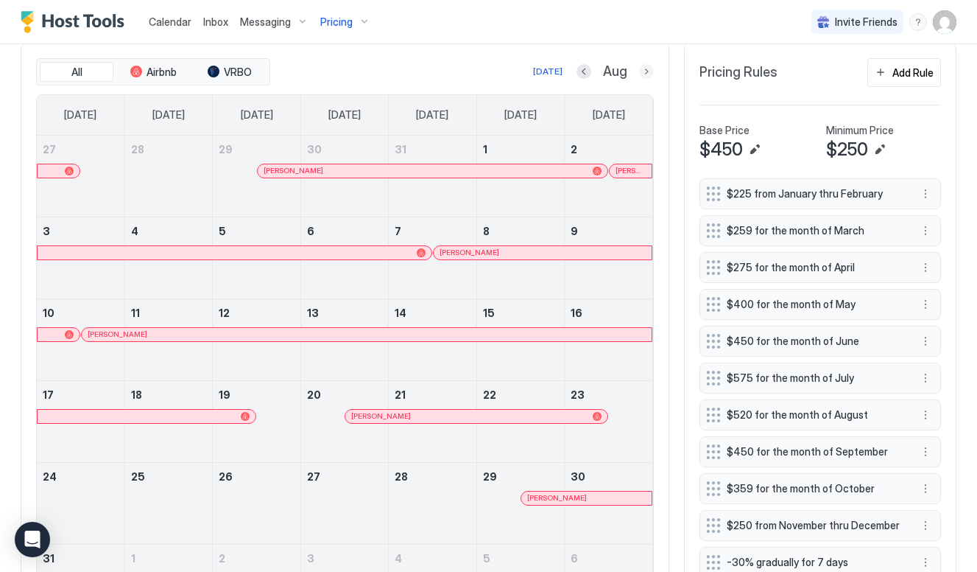
click at [648, 71] on button "Next month" at bounding box center [646, 71] width 15 height 15
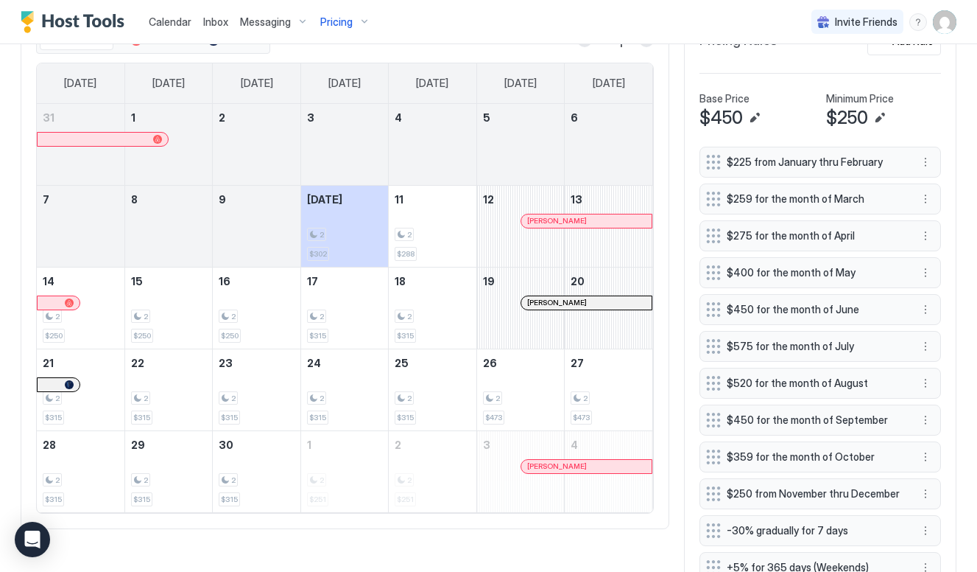
scroll to position [416, 0]
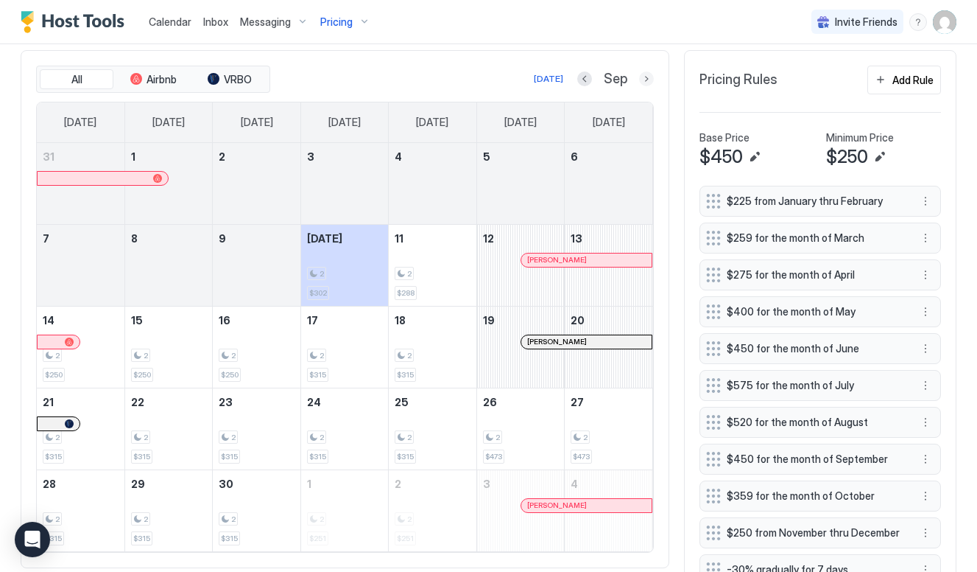
click at [644, 77] on button "Next month" at bounding box center [646, 78] width 15 height 15
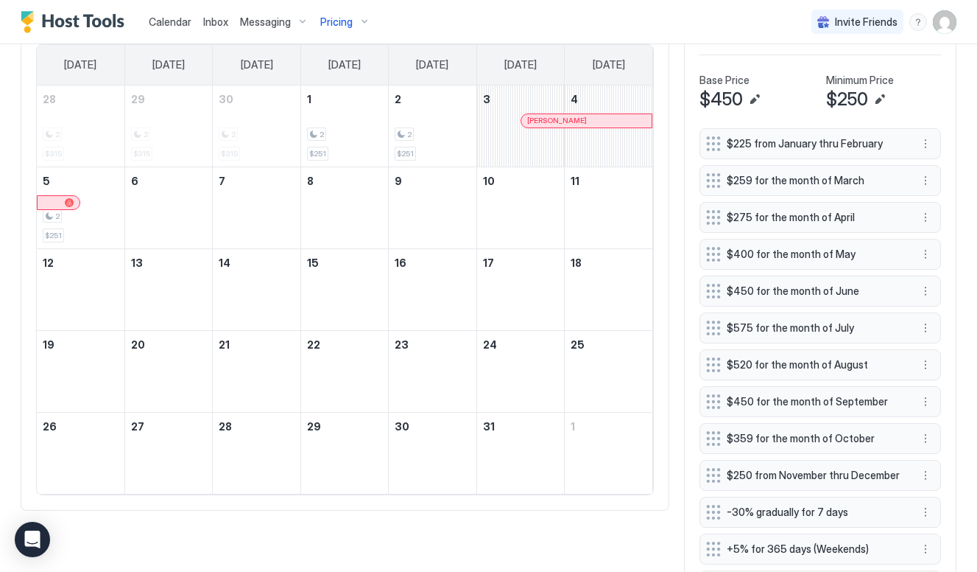
scroll to position [479, 0]
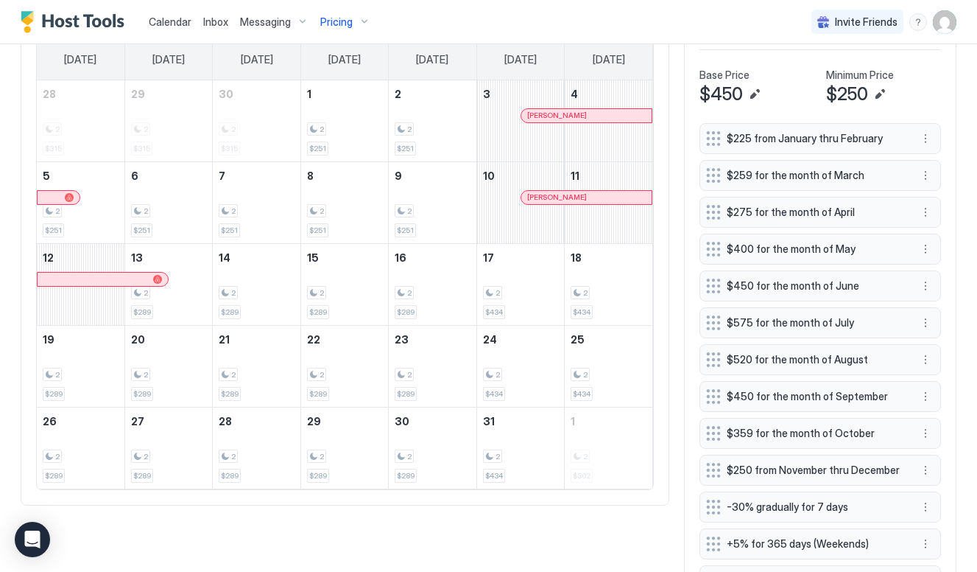
click at [615, 119] on div "Dakota Delong-Maxey" at bounding box center [586, 115] width 130 height 13
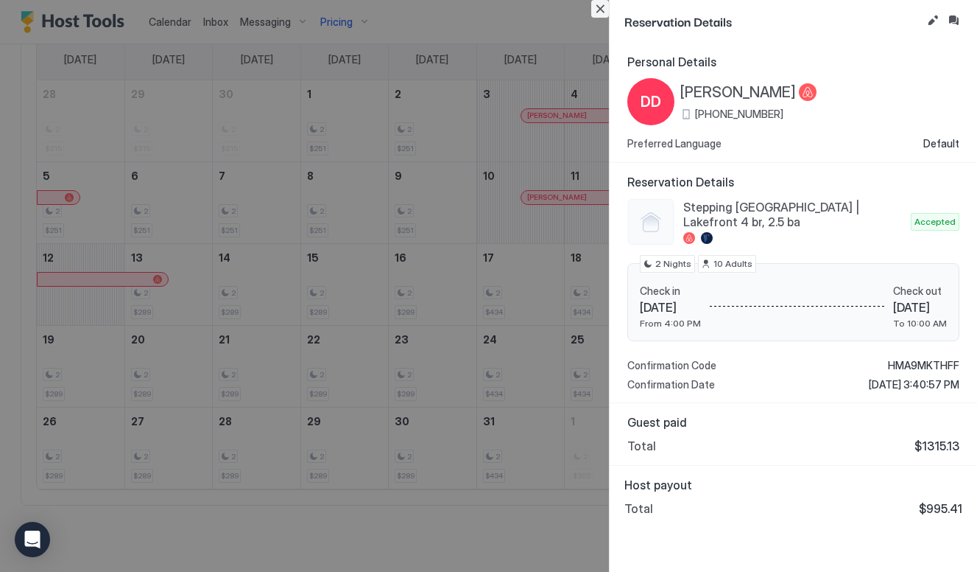
click at [601, 13] on button "Close" at bounding box center [600, 9] width 18 height 18
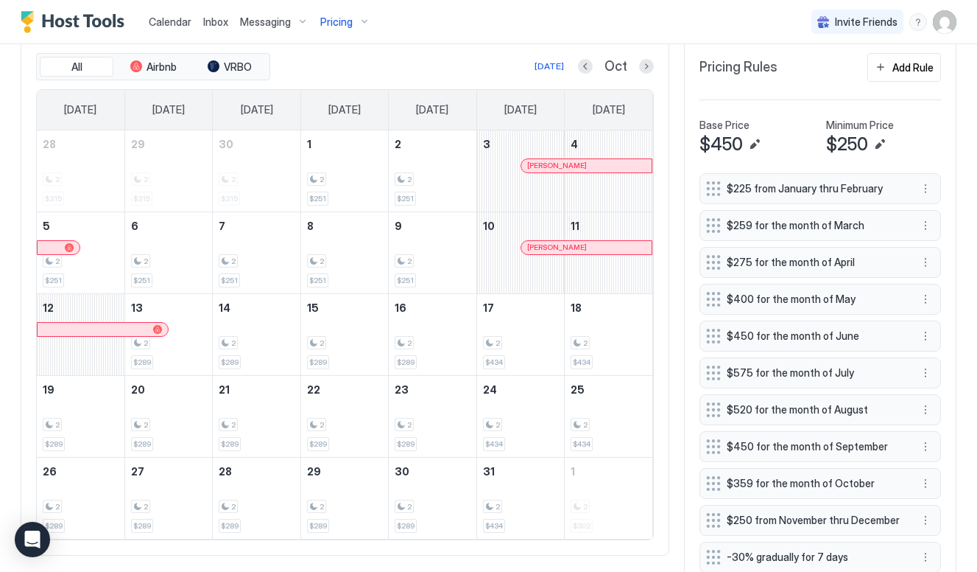
scroll to position [398, 0]
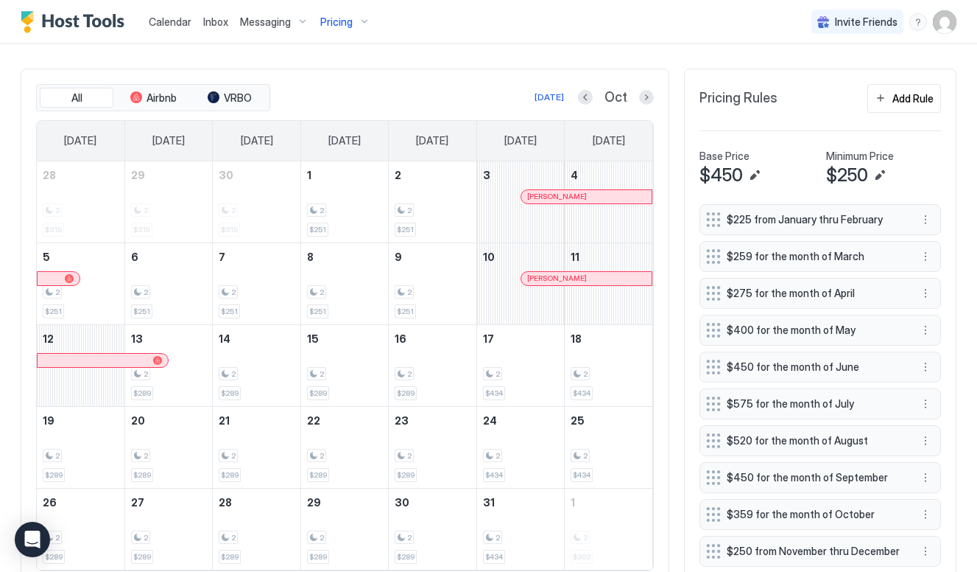
click at [640, 102] on div at bounding box center [646, 97] width 15 height 15
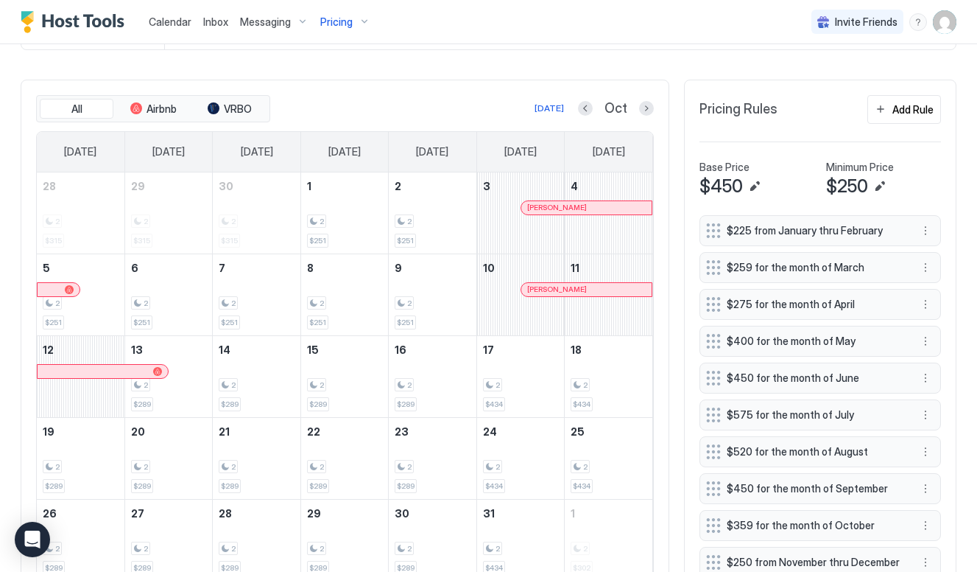
scroll to position [380, 0]
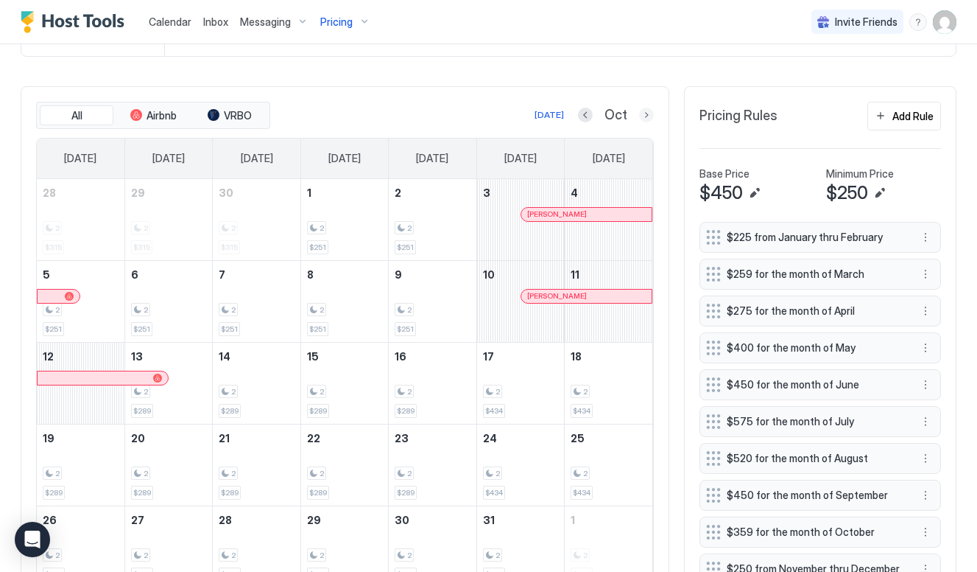
click at [647, 112] on button "Next month" at bounding box center [646, 115] width 15 height 15
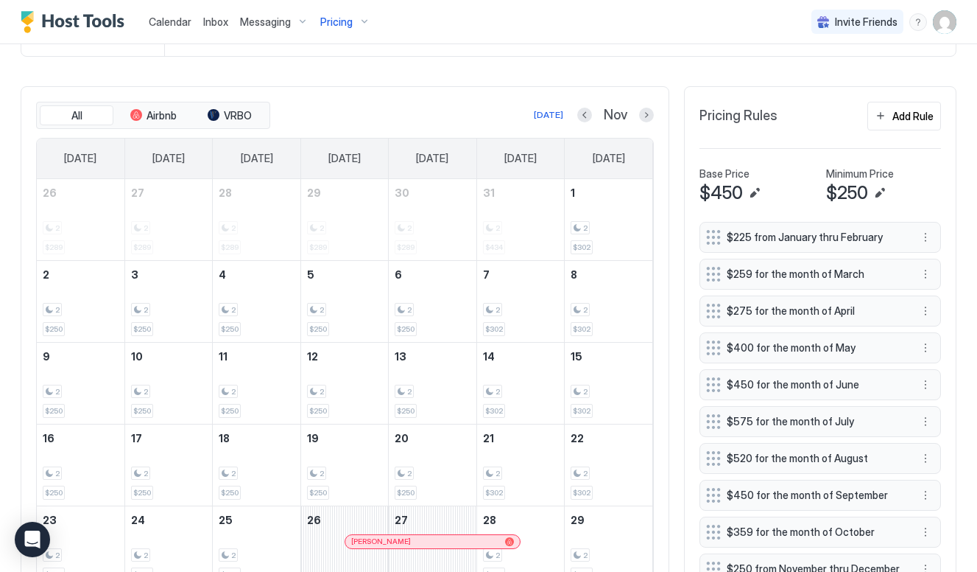
click at [374, 542] on div at bounding box center [374, 541] width 12 height 12
